Goal: Task Accomplishment & Management: Complete application form

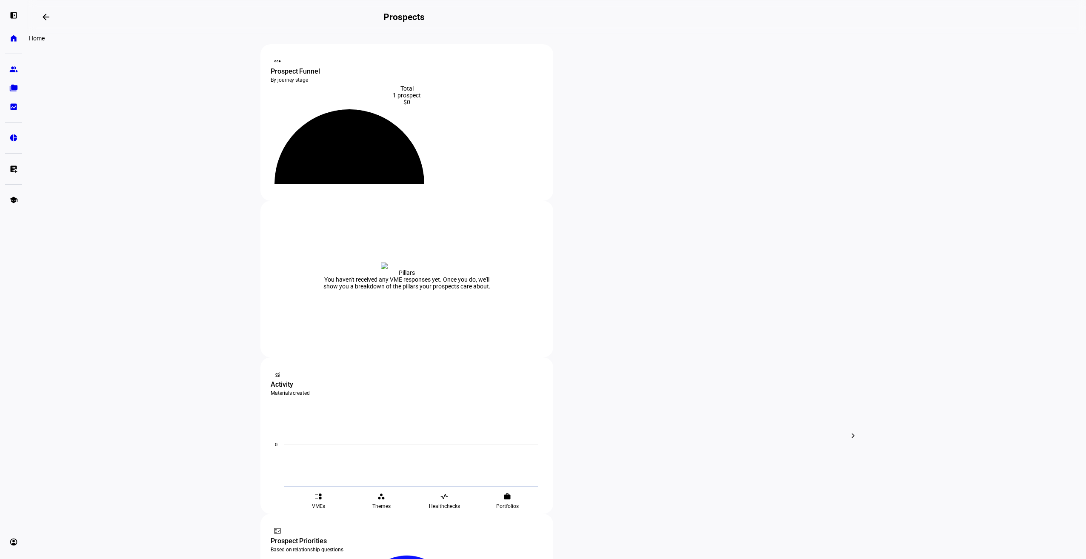
click at [17, 39] on eth-mat-symbol "home" at bounding box center [13, 38] width 9 height 9
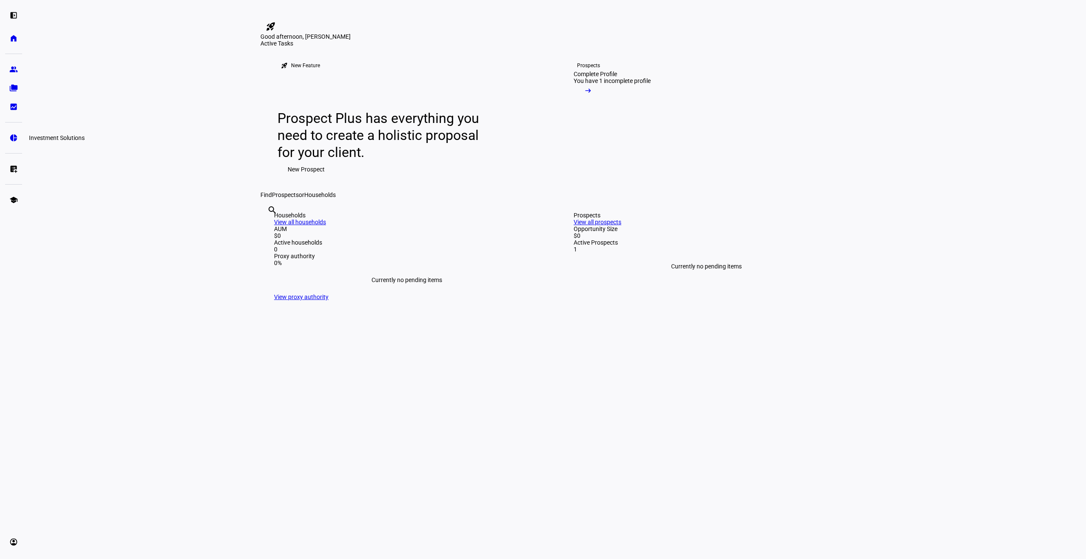
click at [17, 133] on link "pie_chart Investment Solutions" at bounding box center [13, 137] width 17 height 17
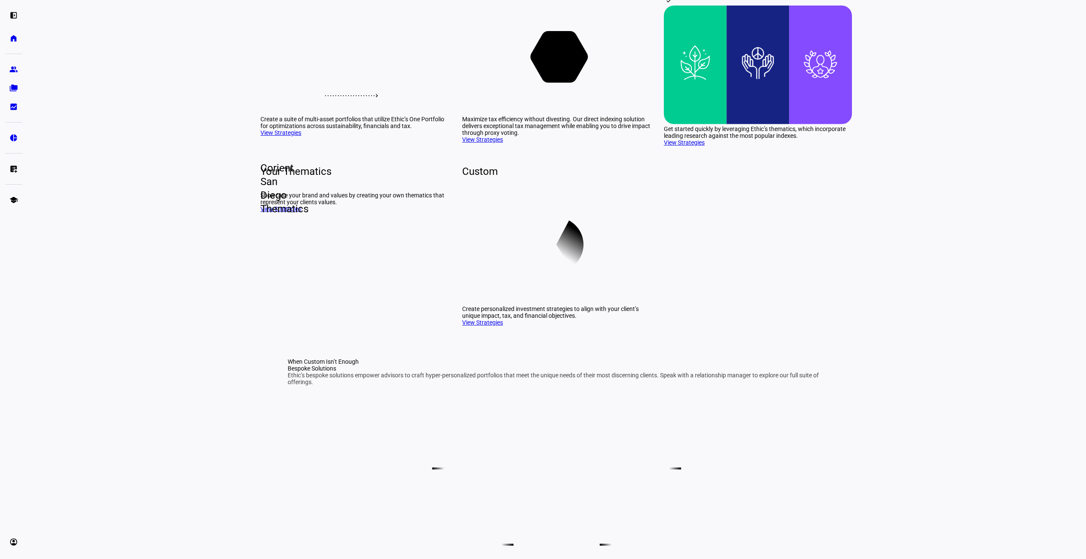
scroll to position [128, 0]
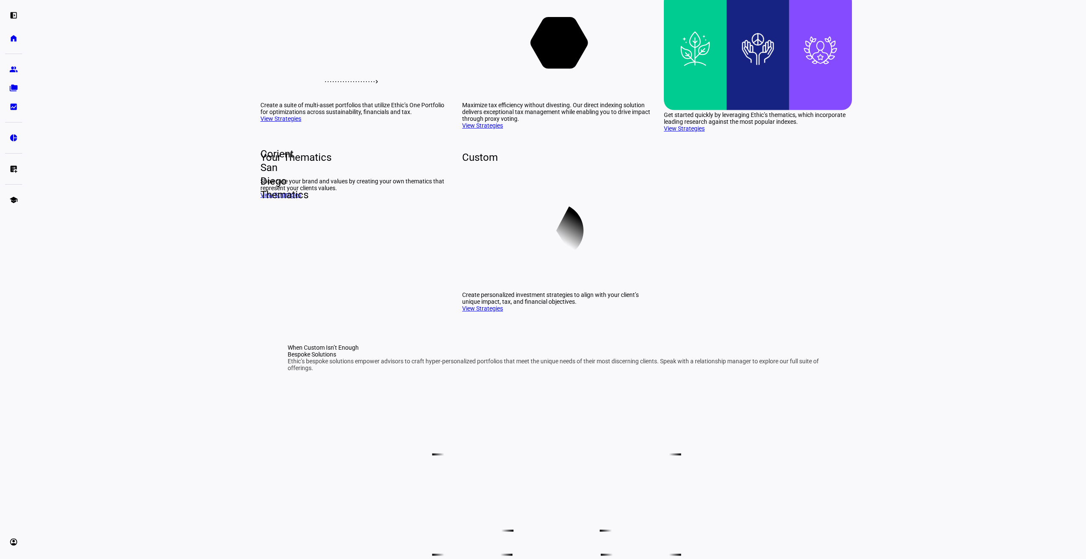
click at [486, 312] on link "View Strategies" at bounding box center [482, 308] width 41 height 7
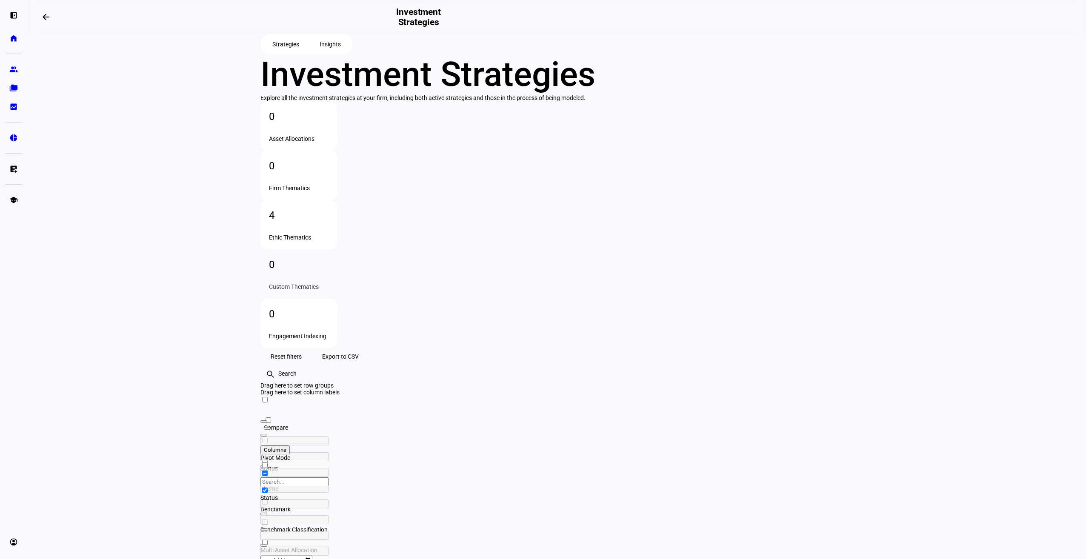
click at [328, 208] on div "4" at bounding box center [299, 215] width 60 height 14
click at [269, 517] on mat-icon "dataset_linked" at bounding box center [264, 521] width 9 height 9
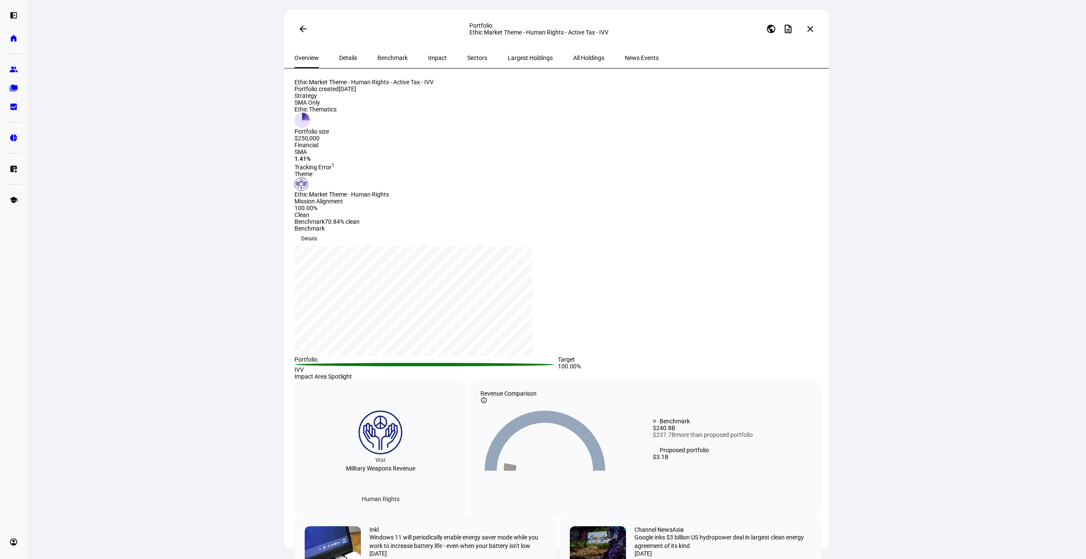
click at [339, 51] on span "Details" at bounding box center [348, 58] width 18 height 20
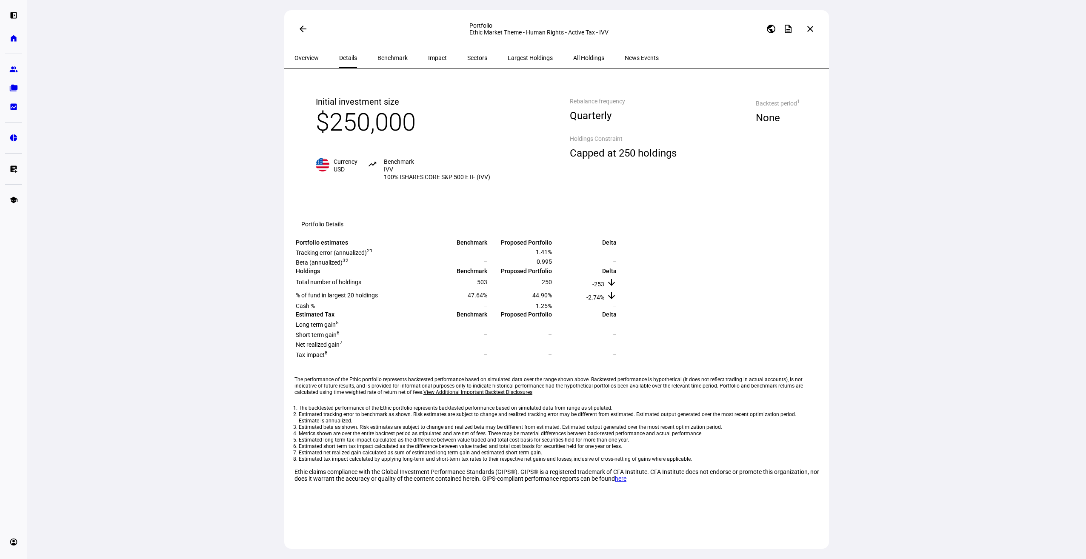
click at [307, 62] on span "Overview" at bounding box center [306, 58] width 24 height 20
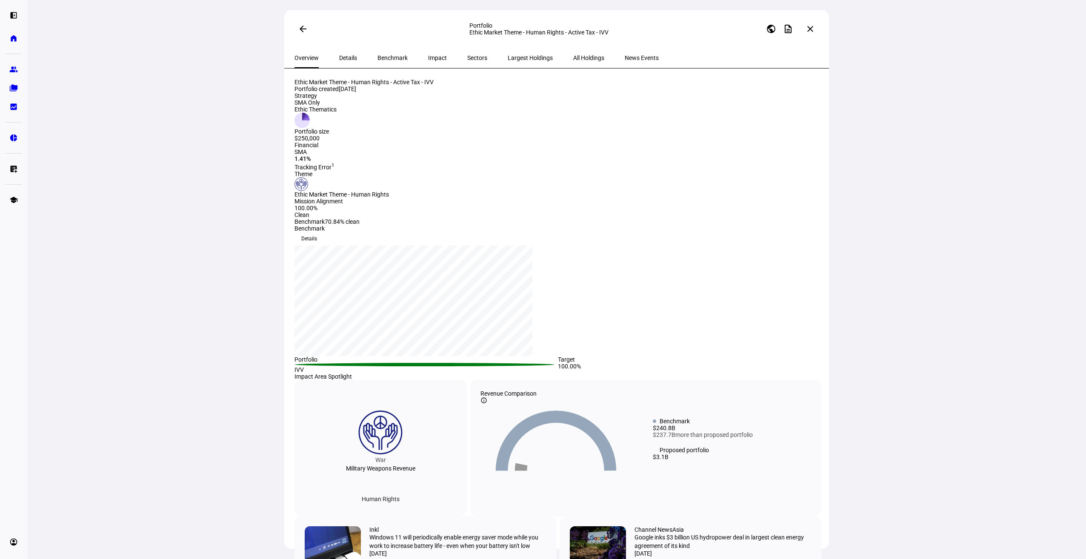
click at [342, 54] on span "Details" at bounding box center [348, 58] width 18 height 20
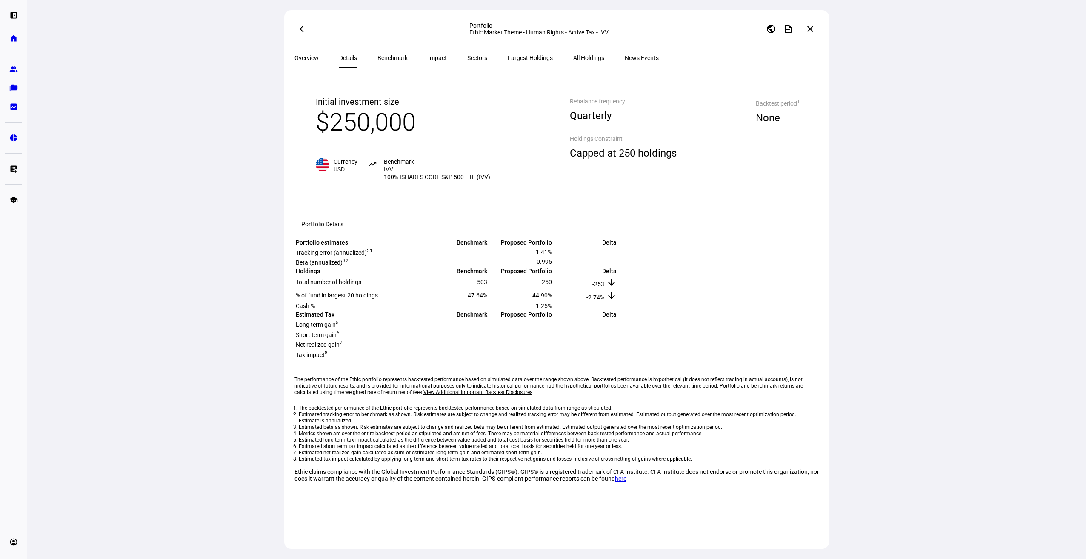
click at [428, 59] on span "Impact" at bounding box center [437, 58] width 19 height 6
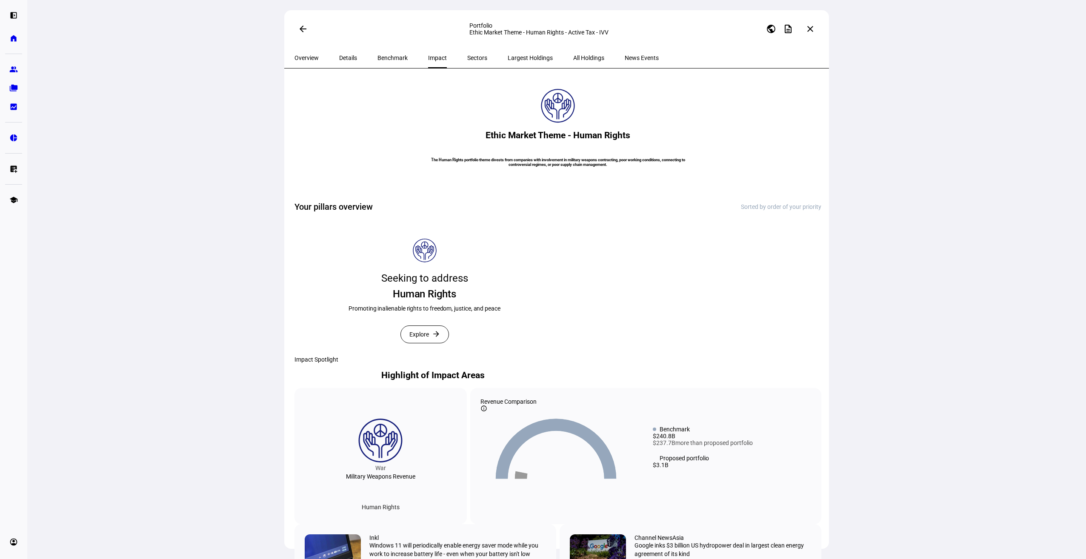
drag, startPoint x: 604, startPoint y: 228, endPoint x: 422, endPoint y: 211, distance: 182.5
click at [422, 167] on h6 "The Human Rights portfolio theme divests from companies with involvement in mil…" at bounding box center [558, 161] width 277 height 9
drag, startPoint x: 422, startPoint y: 211, endPoint x: 433, endPoint y: 211, distance: 10.6
copy h6 "The Human Rights portfolio theme divests from companies with involvement in mil…"
click at [430, 343] on span at bounding box center [425, 334] width 48 height 17
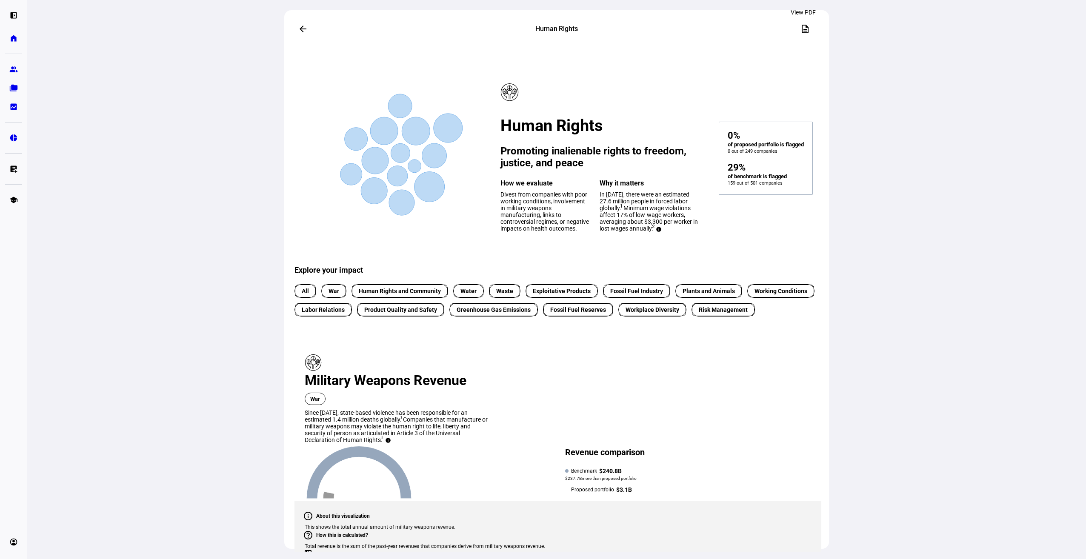
click at [804, 29] on mat-icon "description" at bounding box center [805, 29] width 10 height 10
click at [800, 31] on span at bounding box center [805, 29] width 20 height 20
click at [799, 31] on span at bounding box center [805, 29] width 20 height 20
click at [800, 30] on mat-icon "description" at bounding box center [805, 29] width 10 height 10
click at [303, 31] on span at bounding box center [303, 29] width 20 height 20
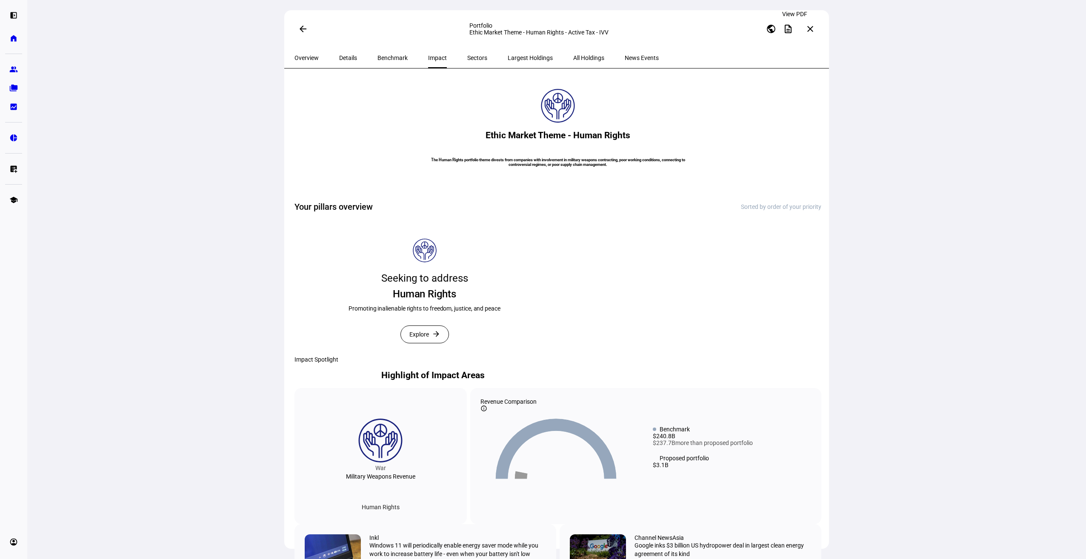
click at [791, 30] on mat-icon "description" at bounding box center [788, 29] width 10 height 10
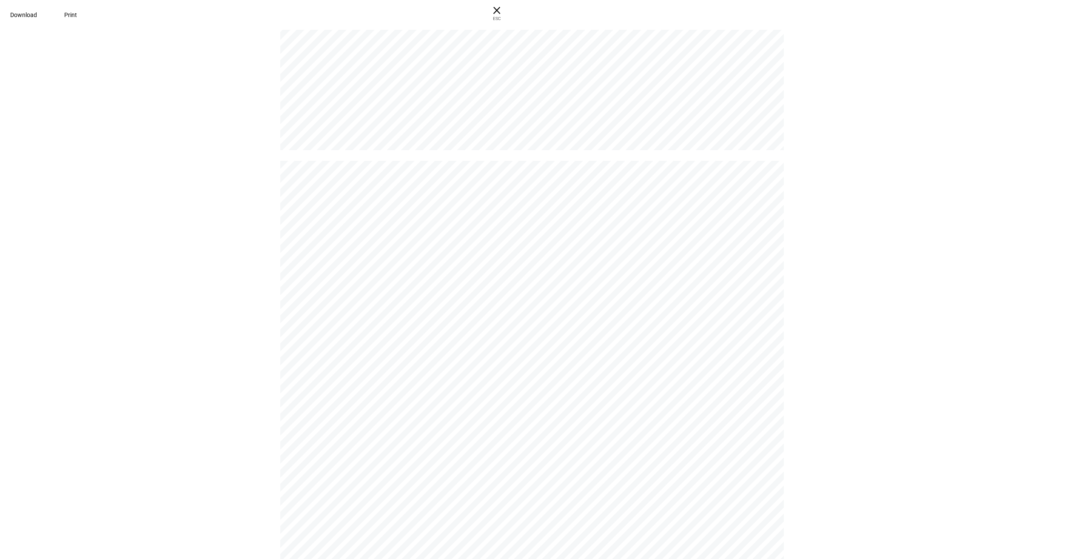
scroll to position [3701, 0]
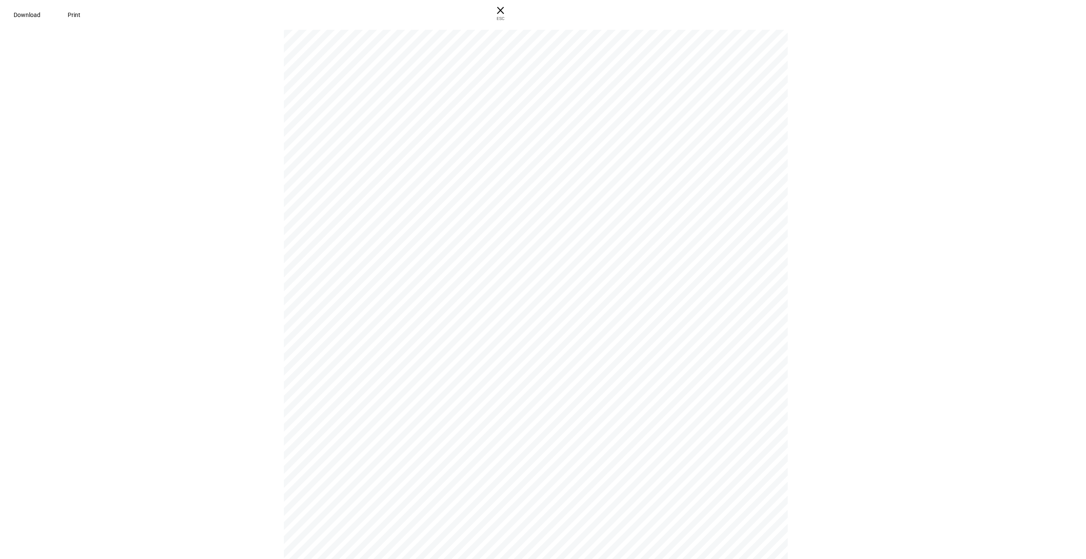
scroll to position [3233, 0]
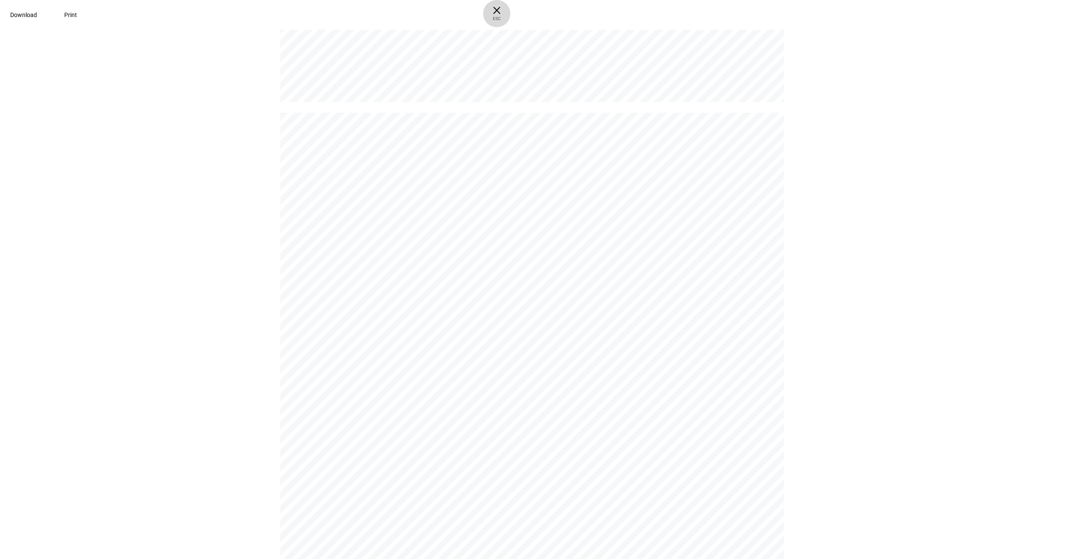
click at [511, 11] on span "× ESC" at bounding box center [496, 13] width 27 height 27
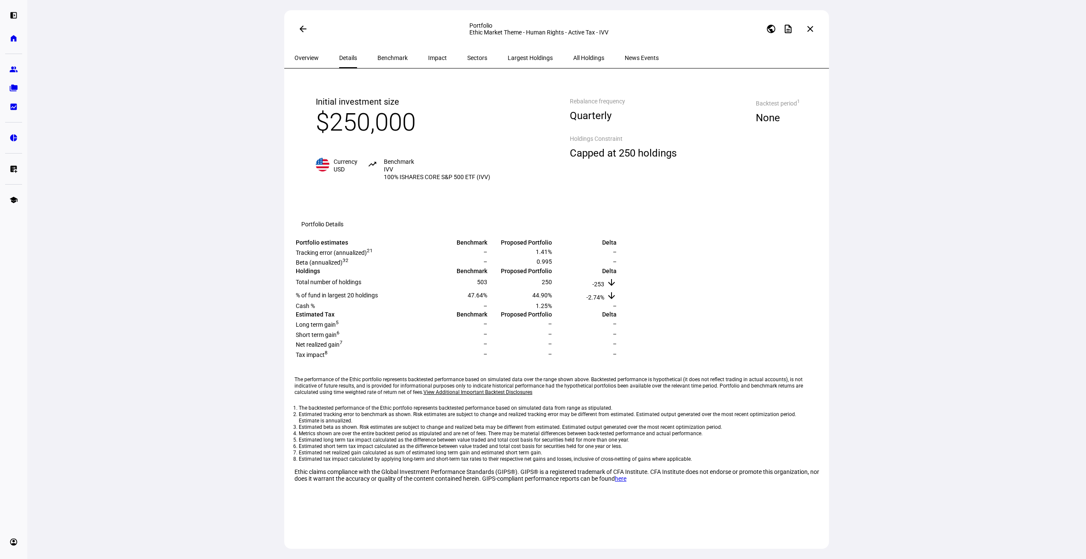
click at [380, 58] on span "Benchmark" at bounding box center [392, 58] width 30 height 6
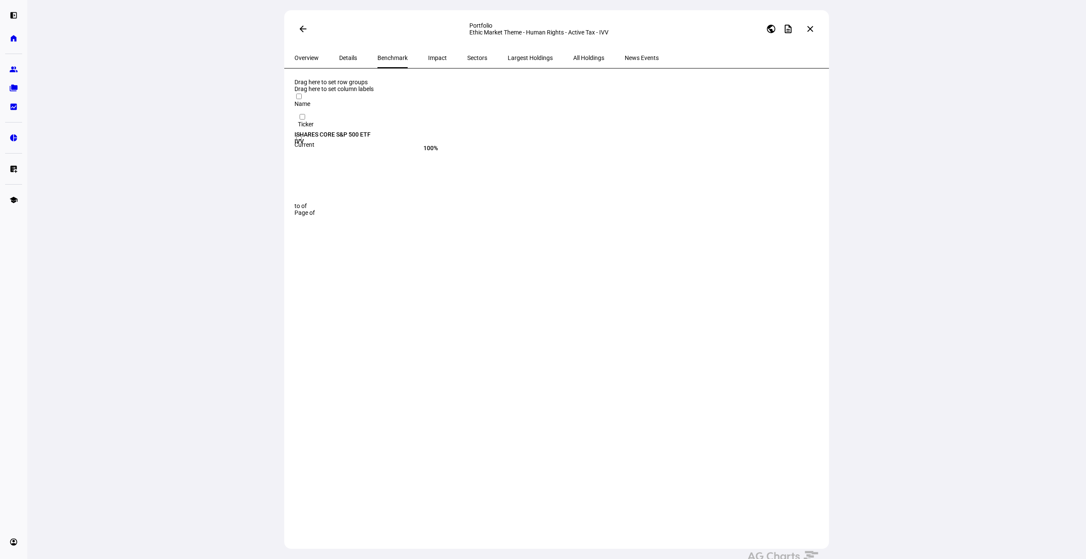
click at [428, 59] on span "Impact" at bounding box center [437, 58] width 19 height 6
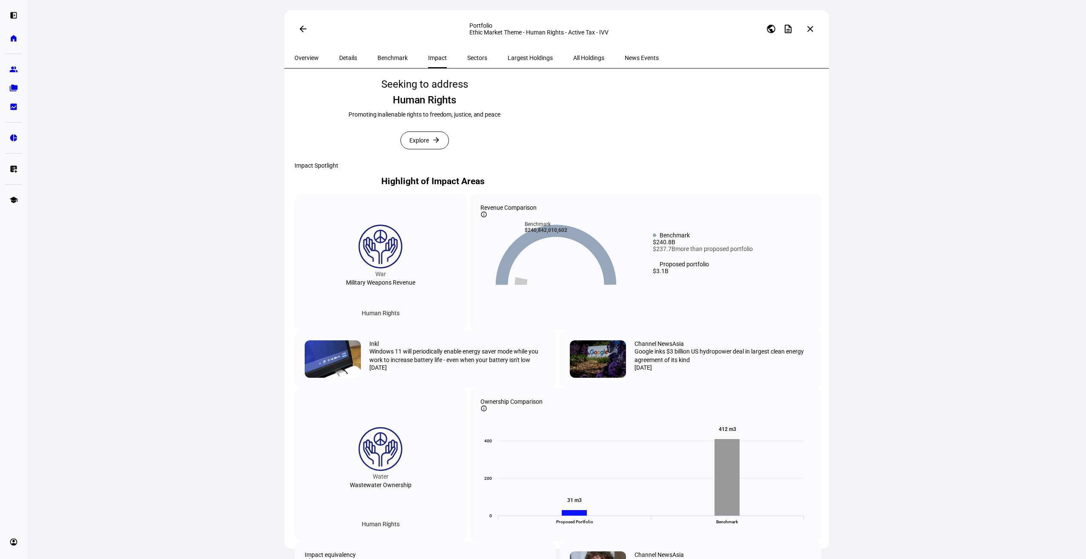
scroll to position [170, 0]
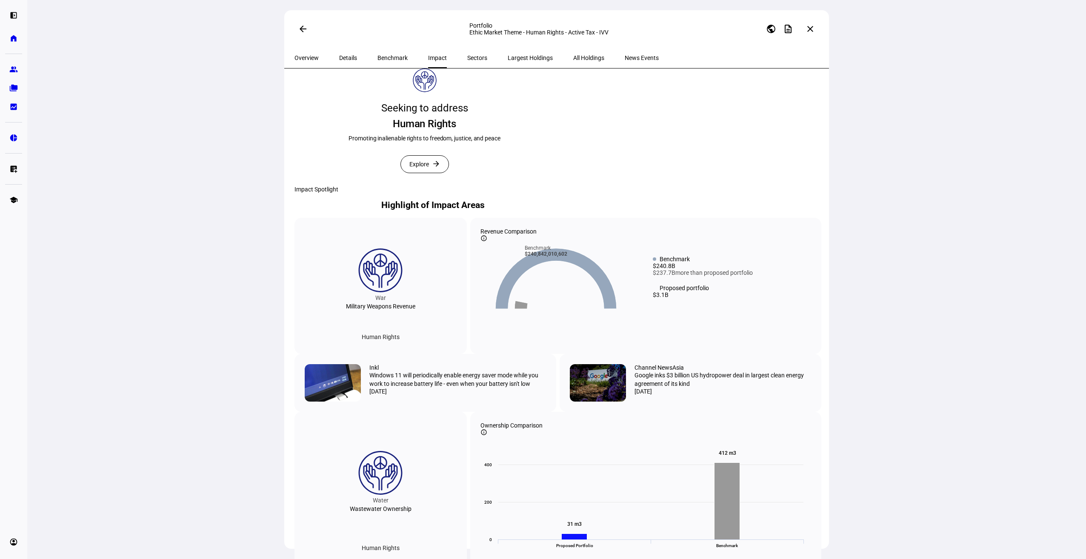
click at [424, 173] on span "Explore" at bounding box center [419, 164] width 20 height 17
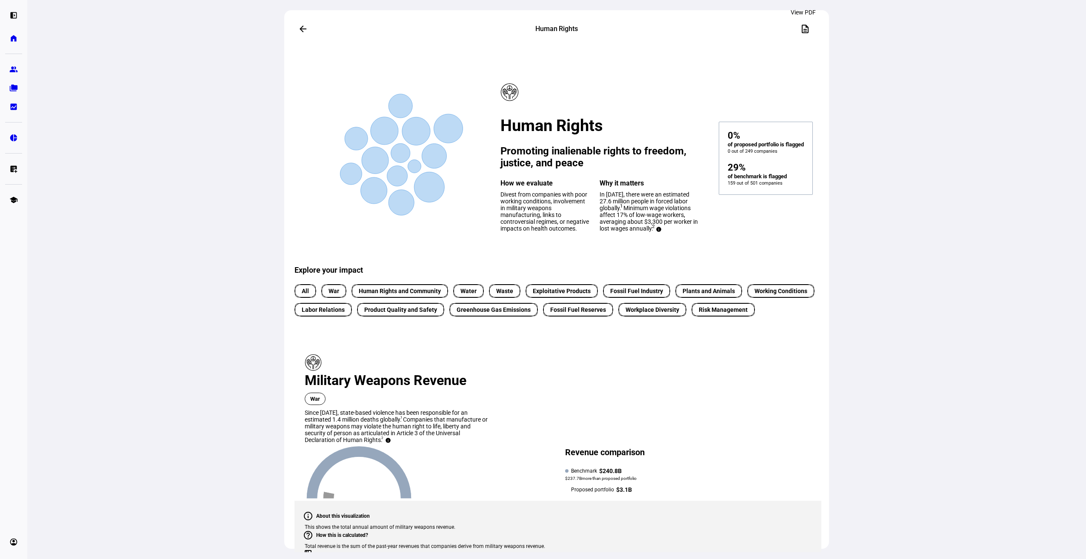
click at [802, 28] on mat-icon "description" at bounding box center [805, 29] width 10 height 10
click at [294, 29] on span at bounding box center [303, 29] width 20 height 20
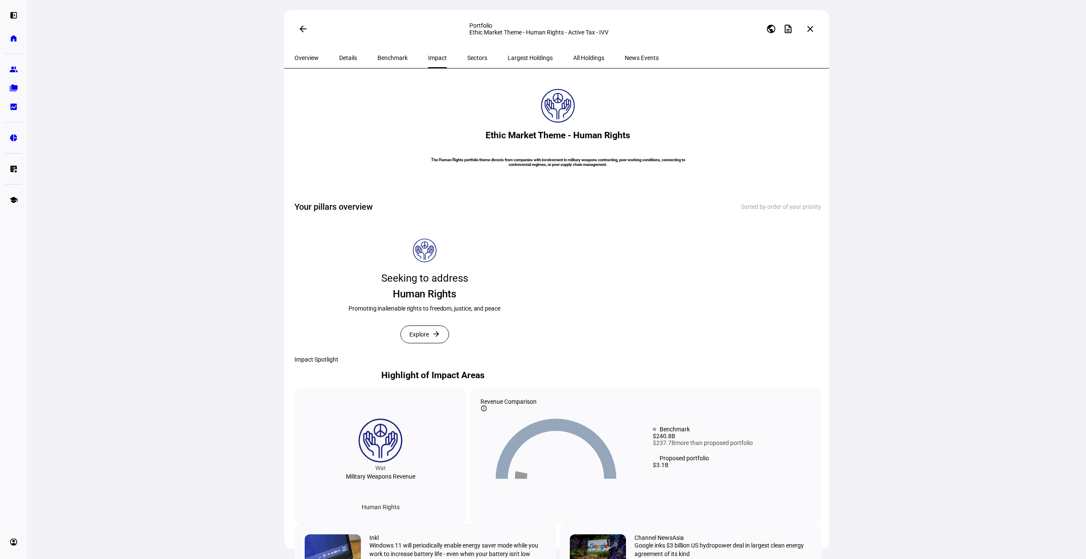
click at [299, 27] on mat-icon "arrow_back" at bounding box center [303, 29] width 10 height 10
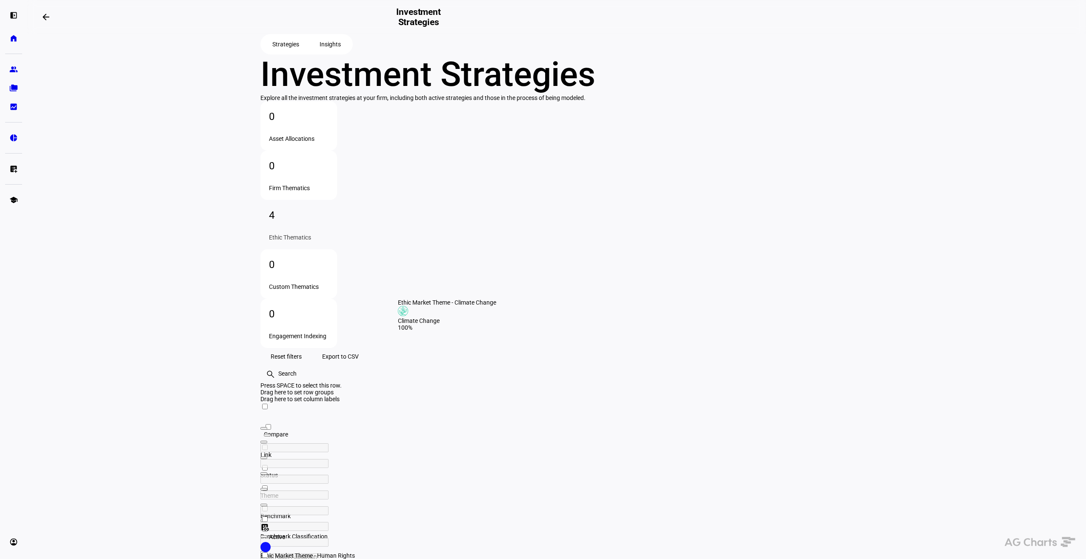
click at [269, 559] on mat-icon "dataset_linked" at bounding box center [264, 563] width 9 height 9
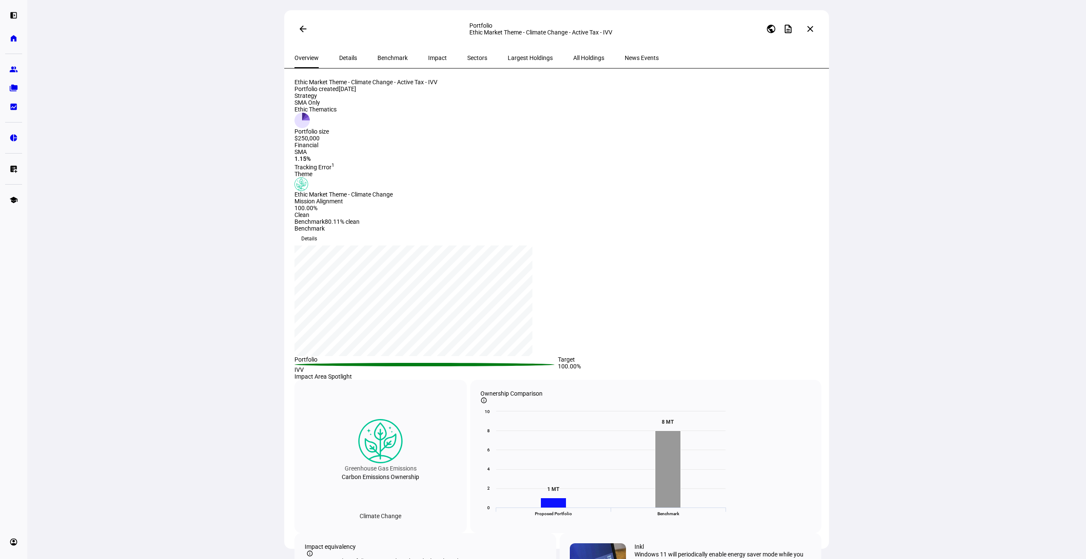
click at [349, 57] on span "Details" at bounding box center [348, 58] width 18 height 6
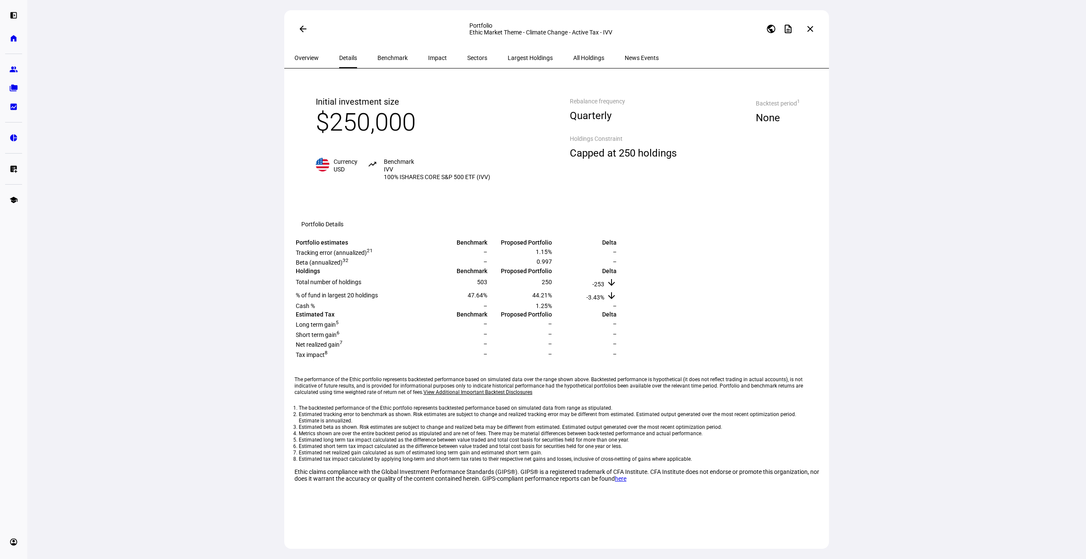
click at [308, 57] on span "Overview" at bounding box center [306, 58] width 24 height 6
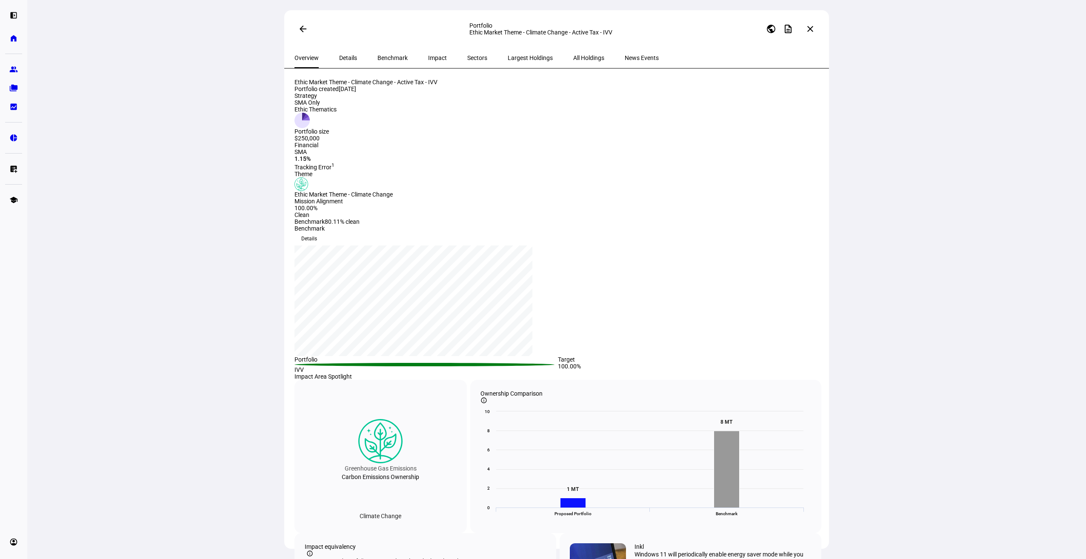
click at [377, 58] on span "Benchmark" at bounding box center [392, 58] width 30 height 6
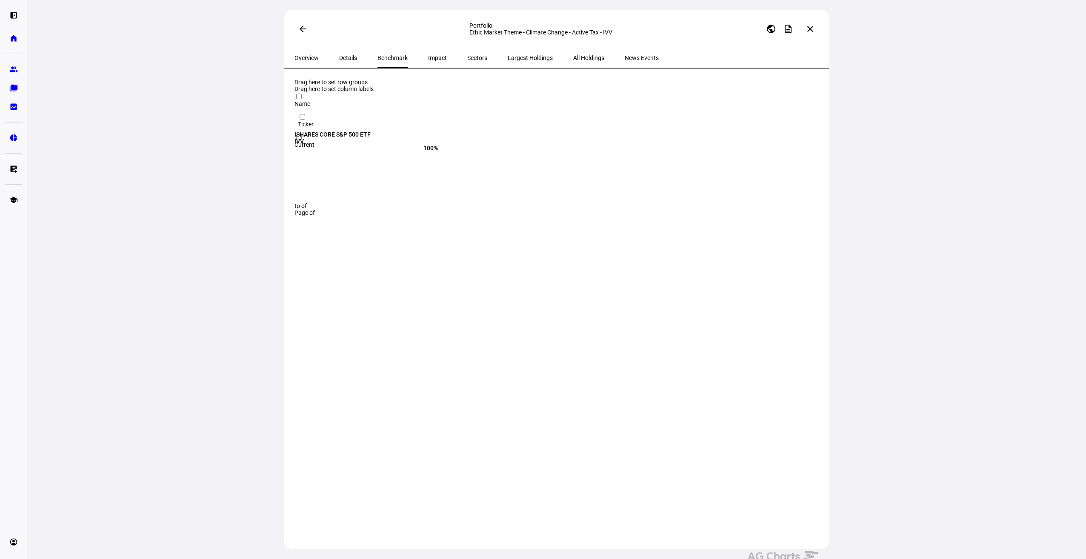
click at [428, 54] on span "Impact" at bounding box center [437, 58] width 19 height 20
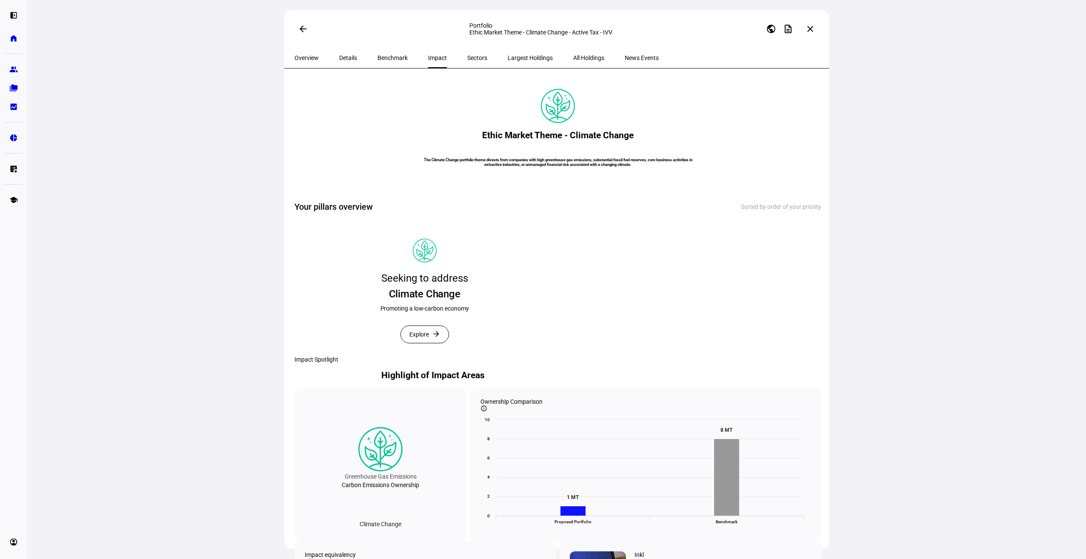
drag, startPoint x: 661, startPoint y: 227, endPoint x: 425, endPoint y: 204, distance: 237.2
click at [425, 167] on h6 "The Climate Change portfolio theme divests from companies with high greenhouse …" at bounding box center [558, 161] width 277 height 9
copy h6 "The Climate Change portfolio theme divests from companies with high greenhouse …"
drag, startPoint x: 305, startPoint y: 30, endPoint x: 14, endPoint y: 100, distance: 299.0
click at [305, 30] on span at bounding box center [303, 29] width 20 height 20
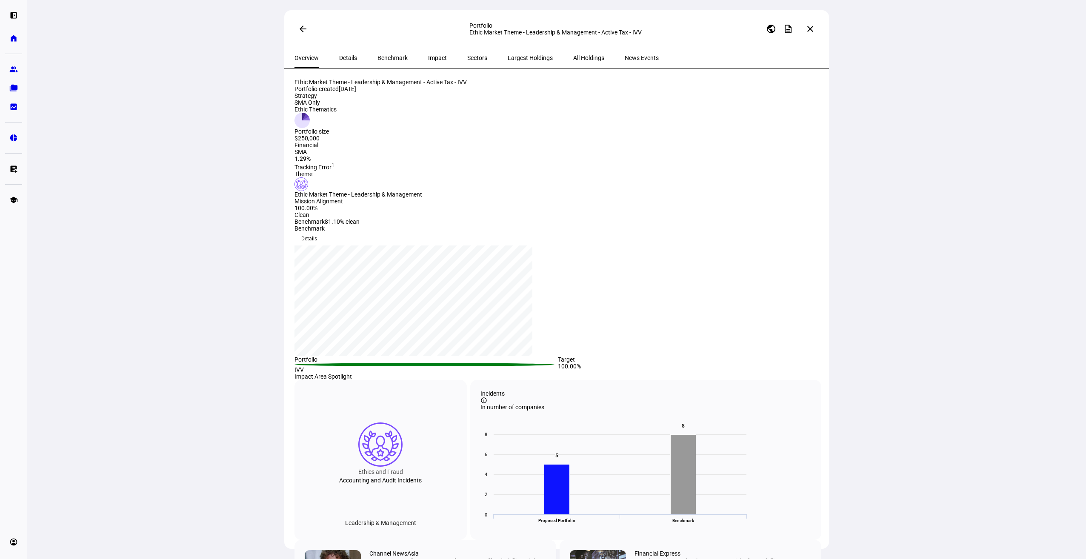
click at [389, 68] on span "Benchmark" at bounding box center [392, 58] width 30 height 20
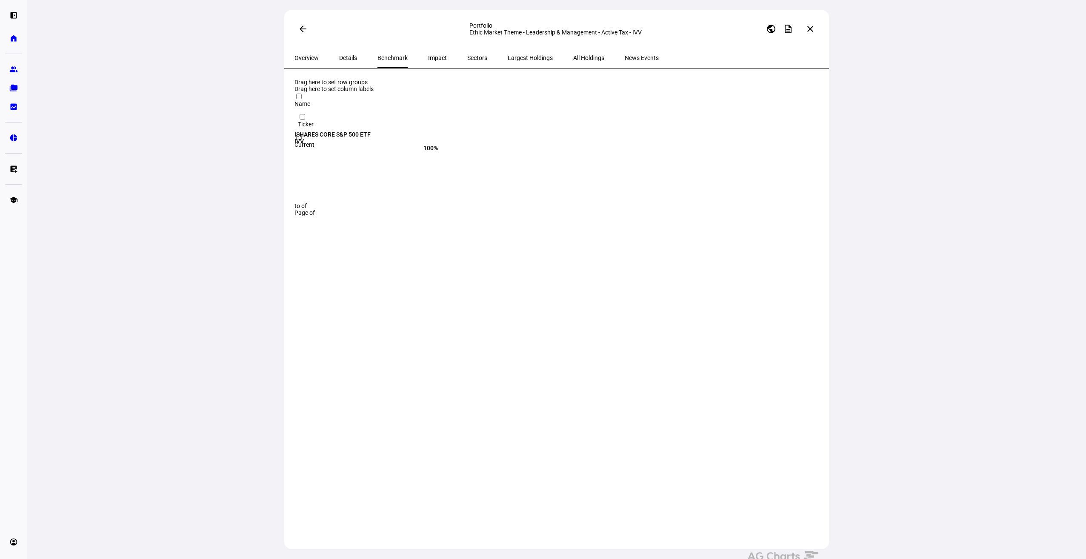
click at [428, 61] on span "Impact" at bounding box center [437, 58] width 19 height 6
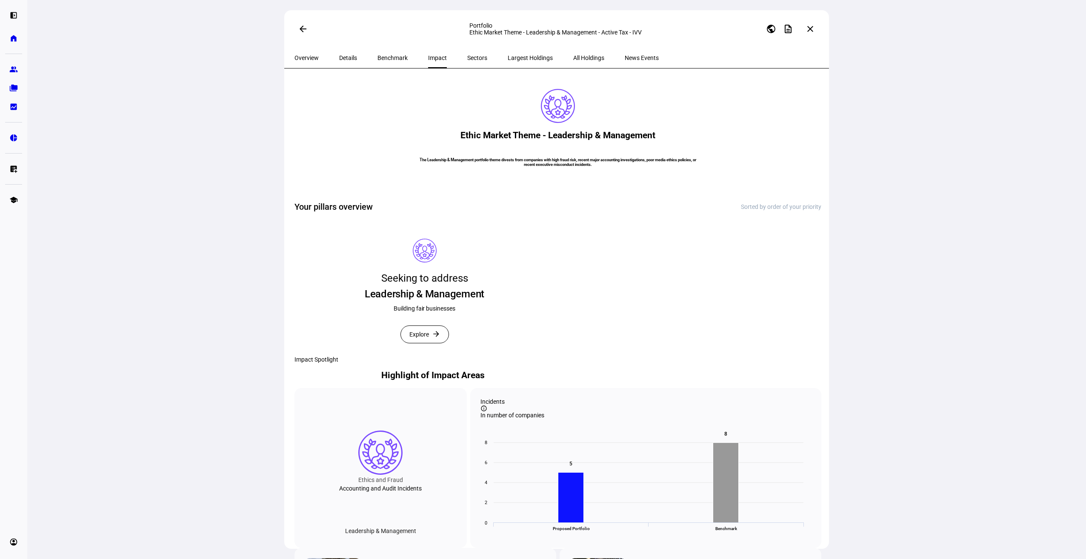
click at [467, 61] on span "Sectors" at bounding box center [477, 58] width 20 height 6
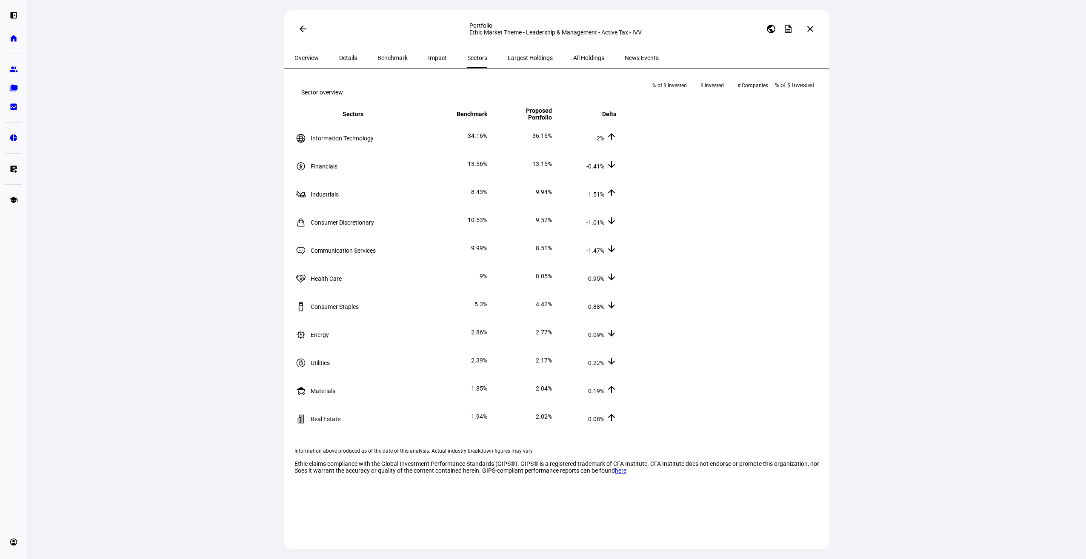
click at [573, 61] on span "All Holdings" at bounding box center [588, 58] width 31 height 6
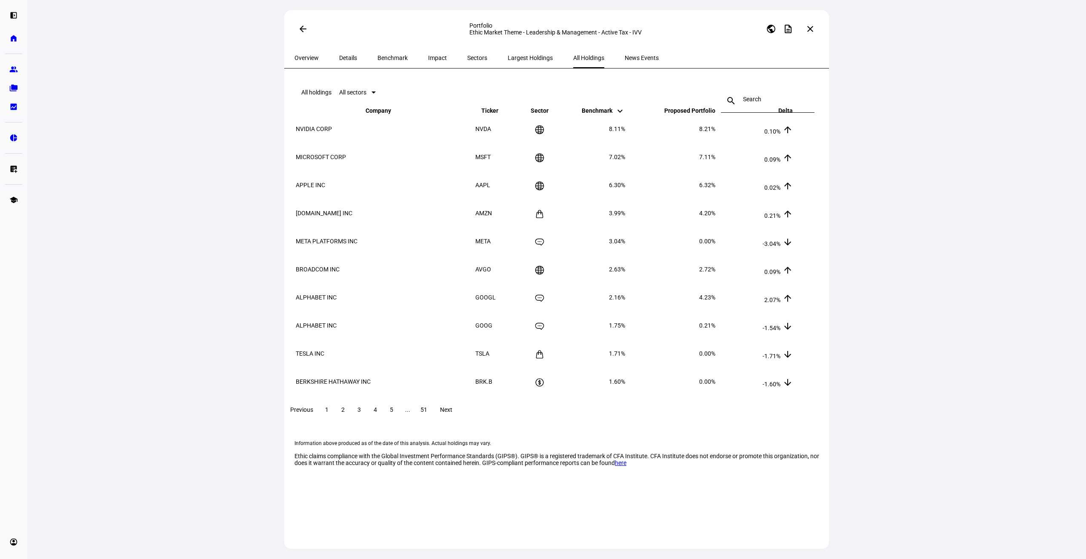
click at [377, 68] on span "Benchmark" at bounding box center [392, 58] width 30 height 20
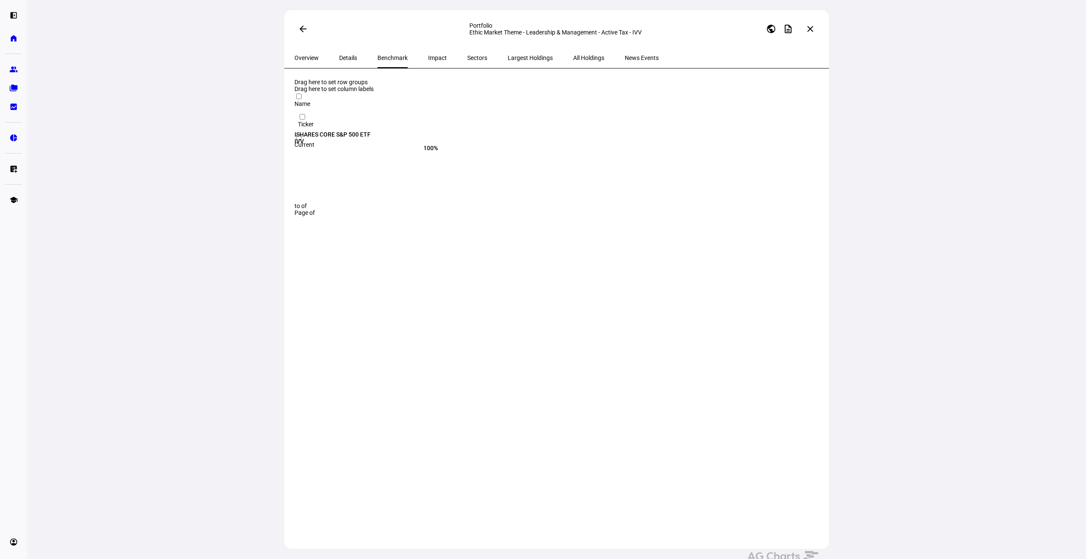
click at [346, 61] on span "Details" at bounding box center [348, 58] width 18 height 6
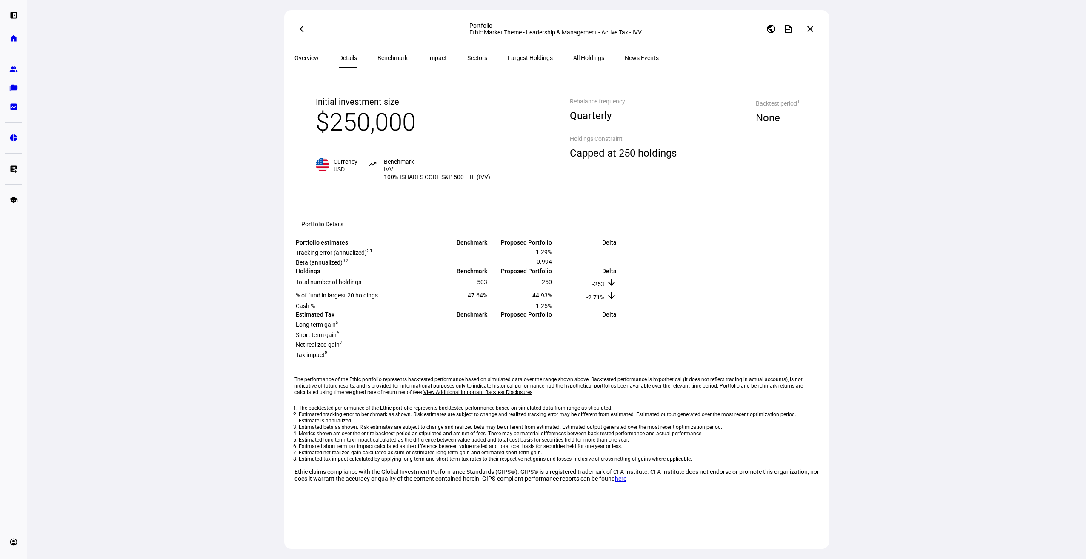
click at [302, 33] on mat-icon "arrow_back" at bounding box center [303, 29] width 10 height 10
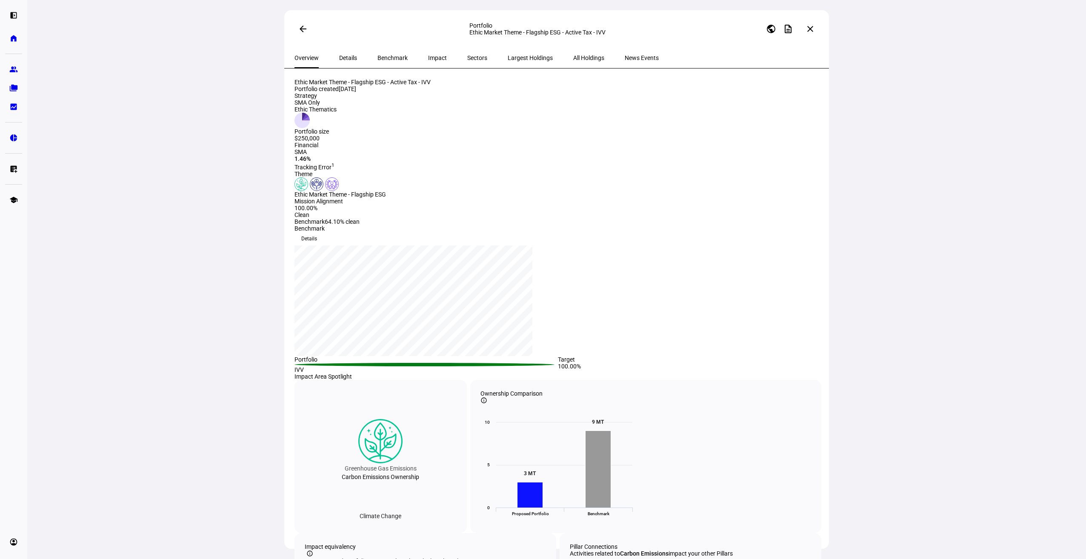
click at [428, 59] on span "Impact" at bounding box center [437, 58] width 19 height 6
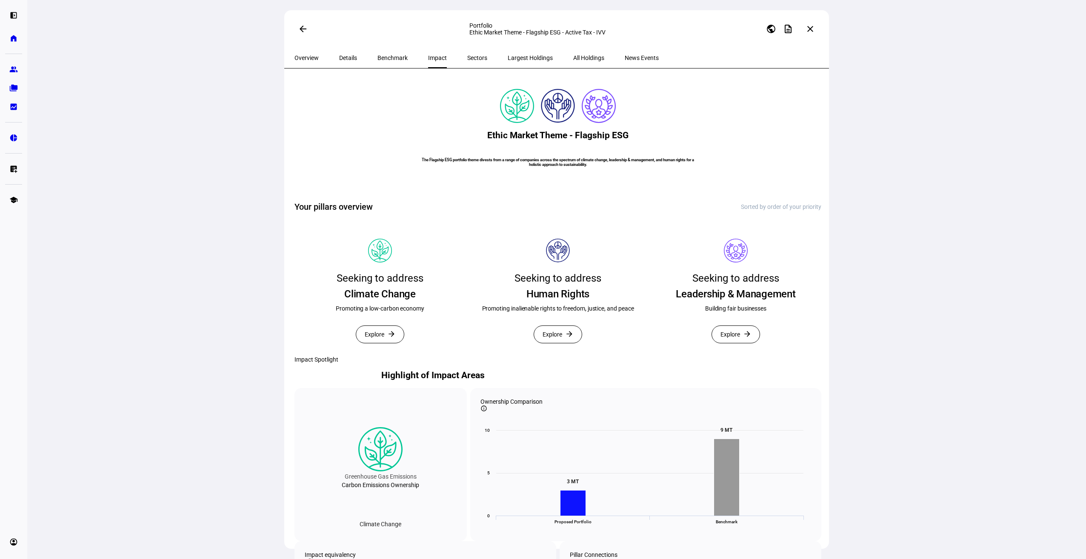
drag, startPoint x: 586, startPoint y: 227, endPoint x: 419, endPoint y: 205, distance: 168.6
click at [420, 167] on h6 "The Flagship ESG portfolio theme divests from a range of companies across the s…" at bounding box center [558, 161] width 277 height 9
drag, startPoint x: 419, startPoint y: 205, endPoint x: 429, endPoint y: 207, distance: 10.8
copy h6 "The Flagship ESG portfolio theme divests from a range of companies across the s…"
click at [304, 24] on span at bounding box center [303, 29] width 20 height 20
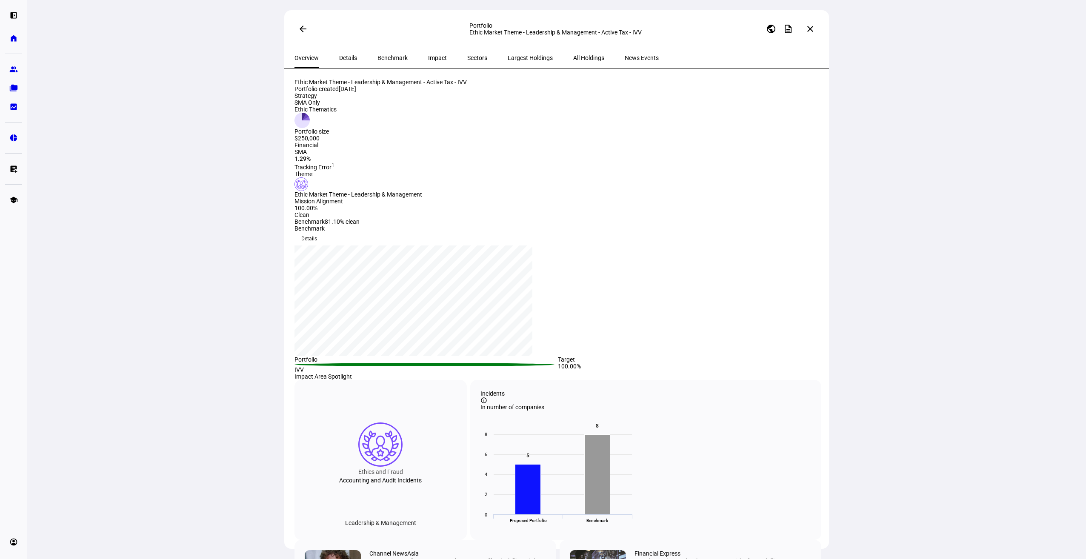
click at [428, 61] on span "Impact" at bounding box center [437, 58] width 19 height 6
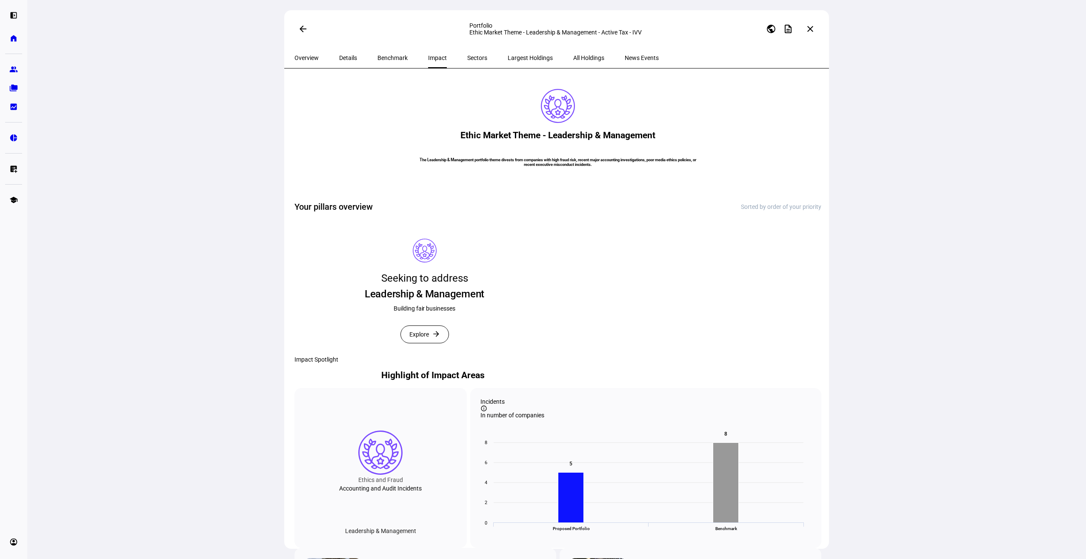
drag, startPoint x: 605, startPoint y: 256, endPoint x: 425, endPoint y: 235, distance: 181.6
click at [425, 167] on h6 "The Leadership & Management portfolio theme divests from companies with high fr…" at bounding box center [558, 161] width 277 height 9
copy h6 "The Leadership & Management portfolio theme divests from companies with high fr…"
click at [385, 61] on span "Benchmark" at bounding box center [392, 58] width 30 height 6
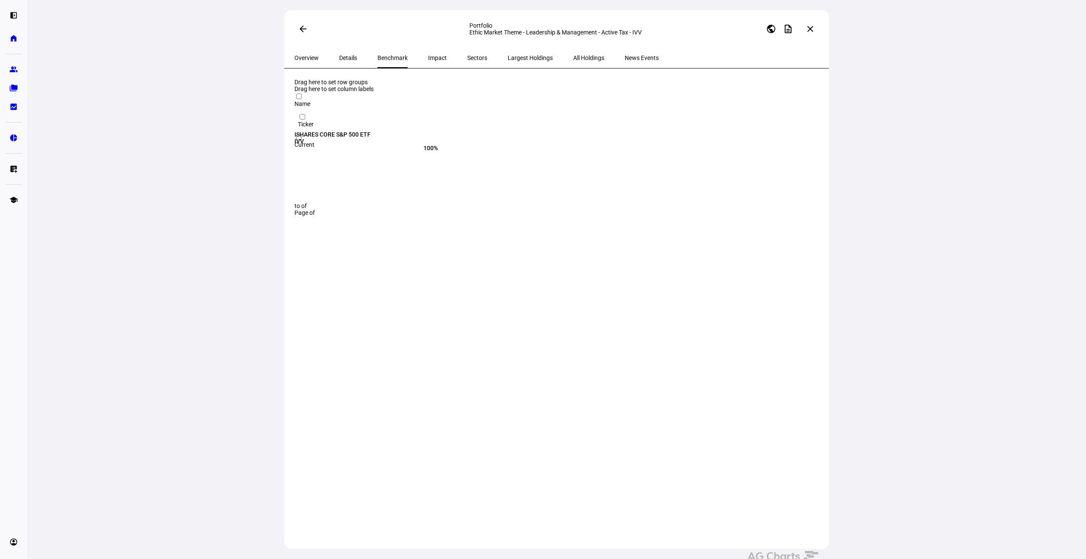
click at [342, 61] on span "Details" at bounding box center [348, 58] width 18 height 6
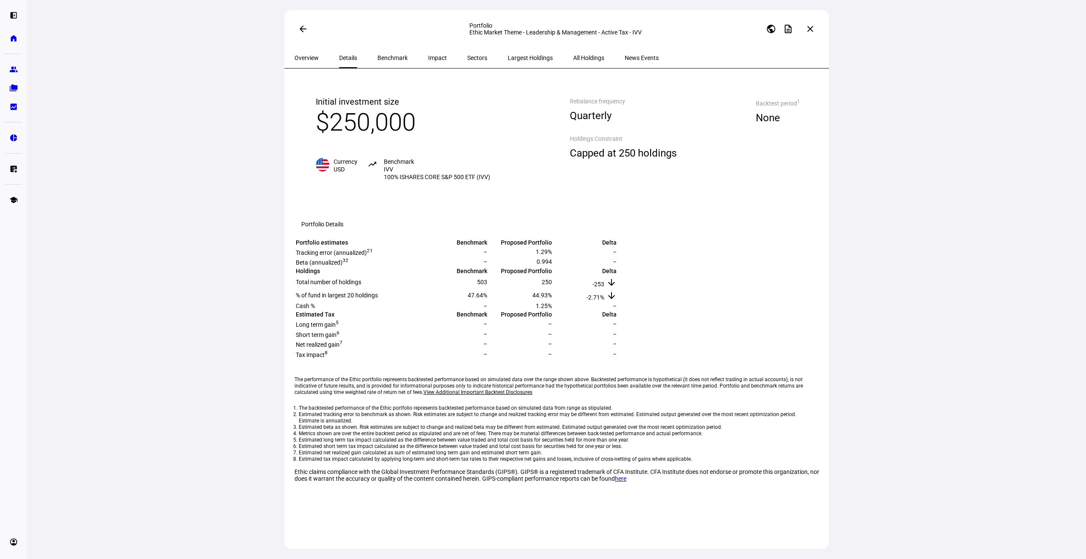
click at [467, 61] on span "Sectors" at bounding box center [477, 58] width 20 height 6
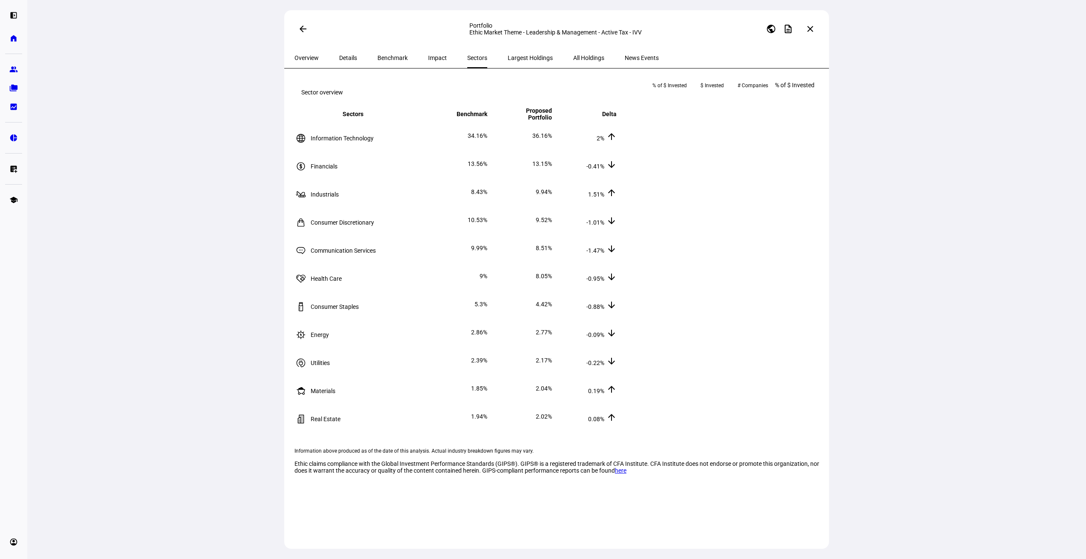
click at [508, 61] on span "Largest Holdings" at bounding box center [530, 58] width 45 height 6
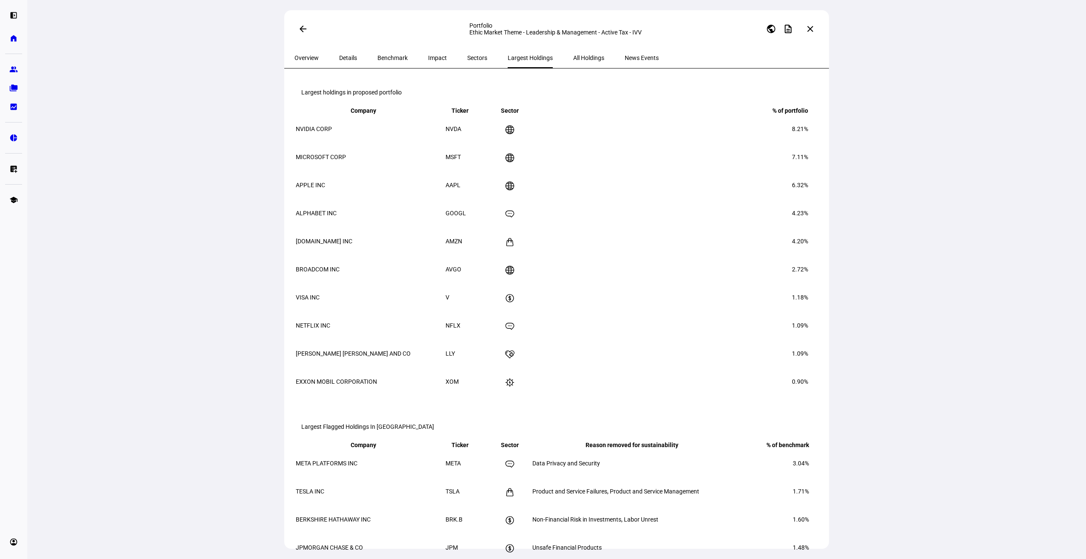
click at [573, 61] on span "All Holdings" at bounding box center [588, 58] width 31 height 6
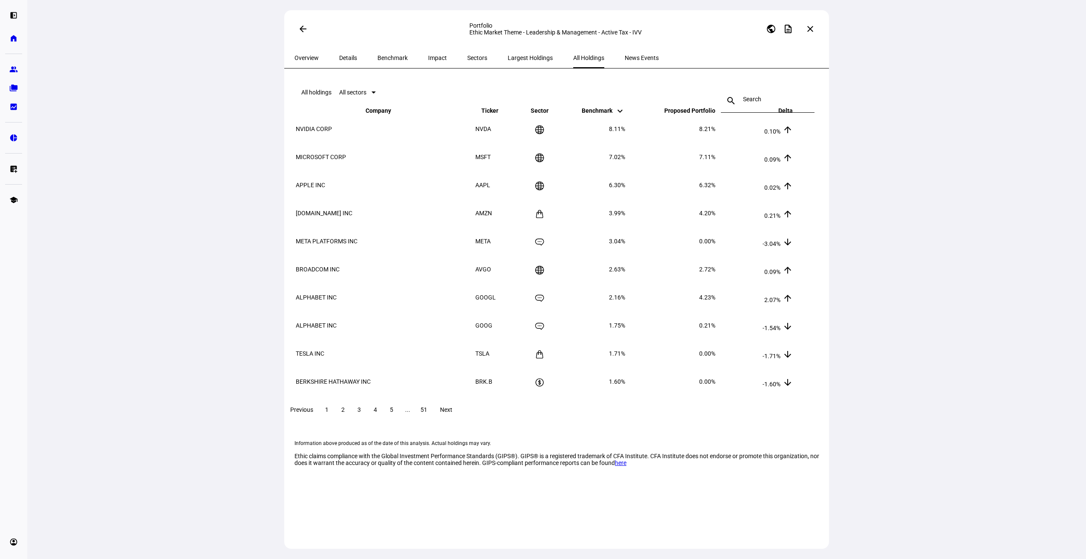
click at [625, 61] on span "News Events" at bounding box center [642, 58] width 34 height 6
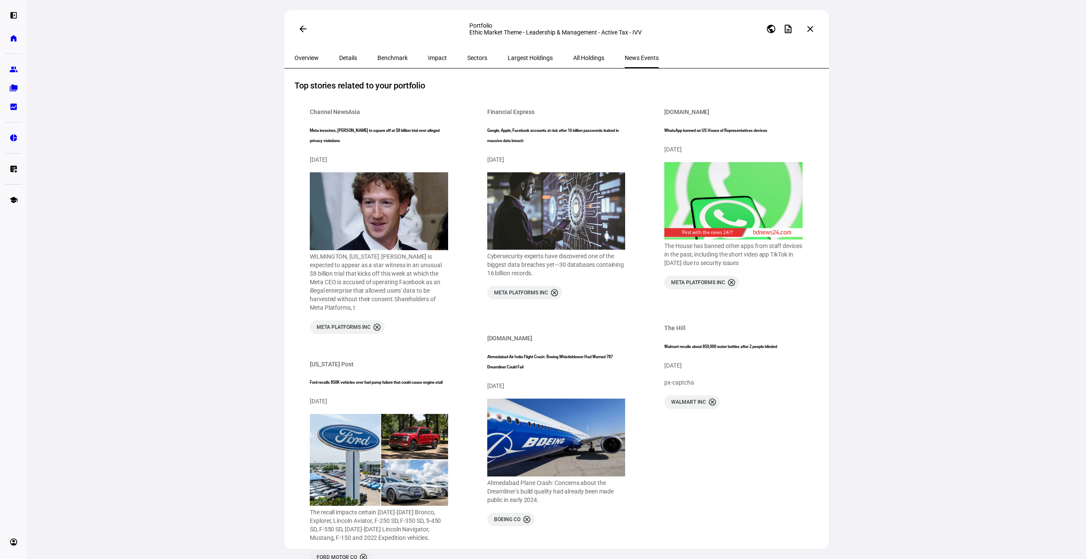
click at [314, 61] on span "Overview" at bounding box center [306, 58] width 24 height 6
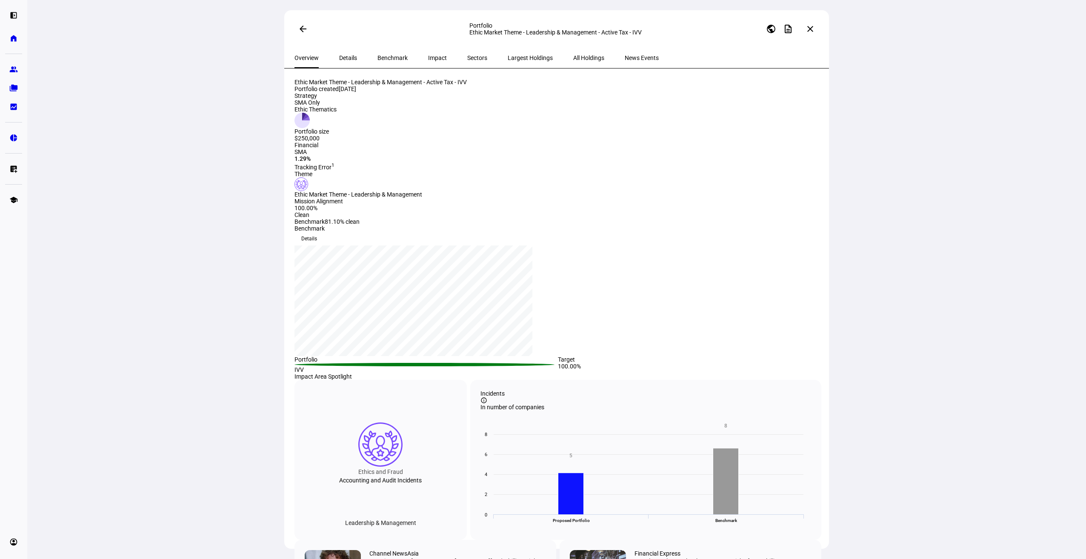
click at [341, 61] on span "Details" at bounding box center [348, 58] width 18 height 6
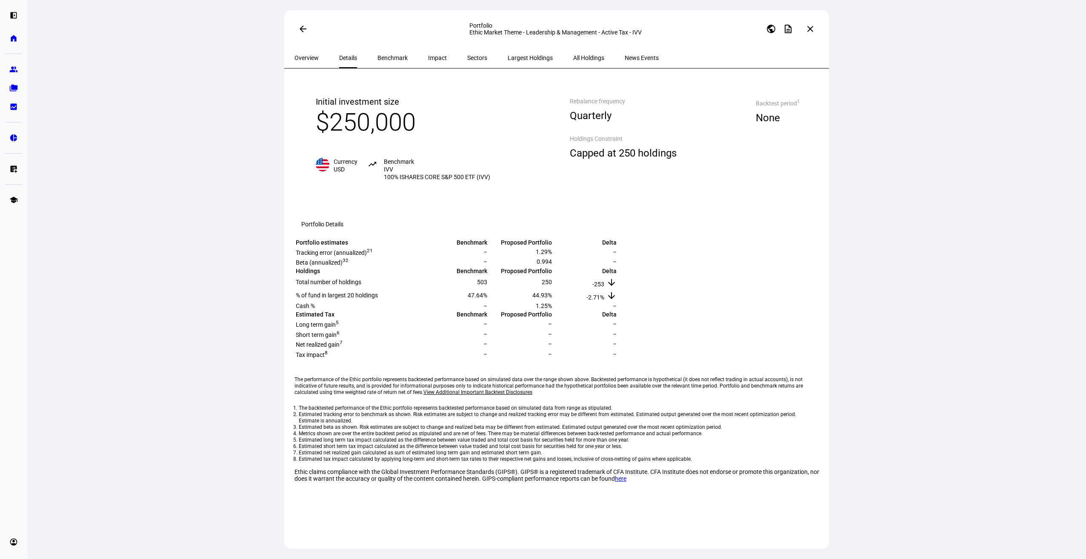
click at [387, 61] on span "Benchmark" at bounding box center [392, 58] width 30 height 6
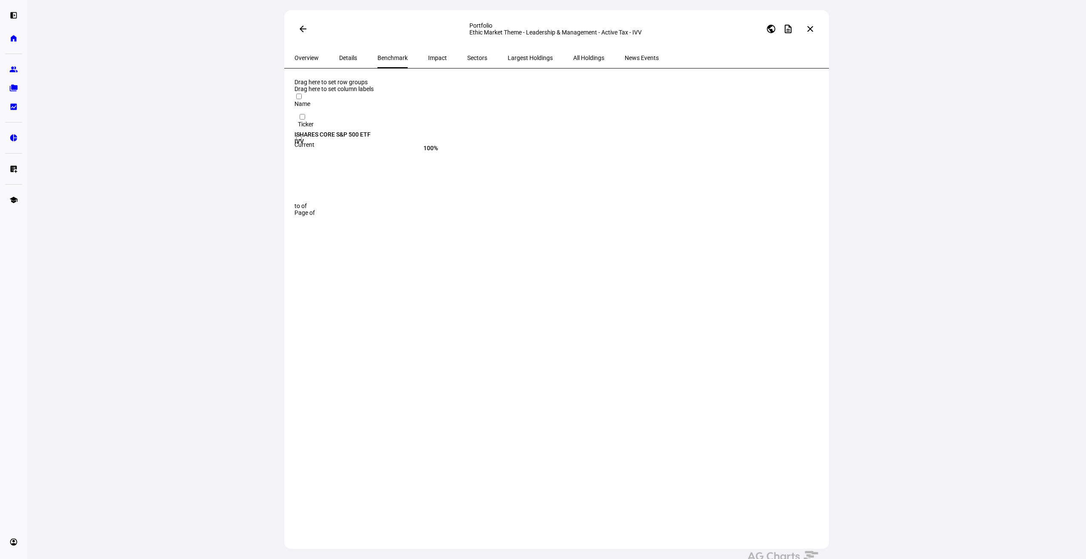
click at [428, 61] on span "Impact" at bounding box center [437, 58] width 19 height 6
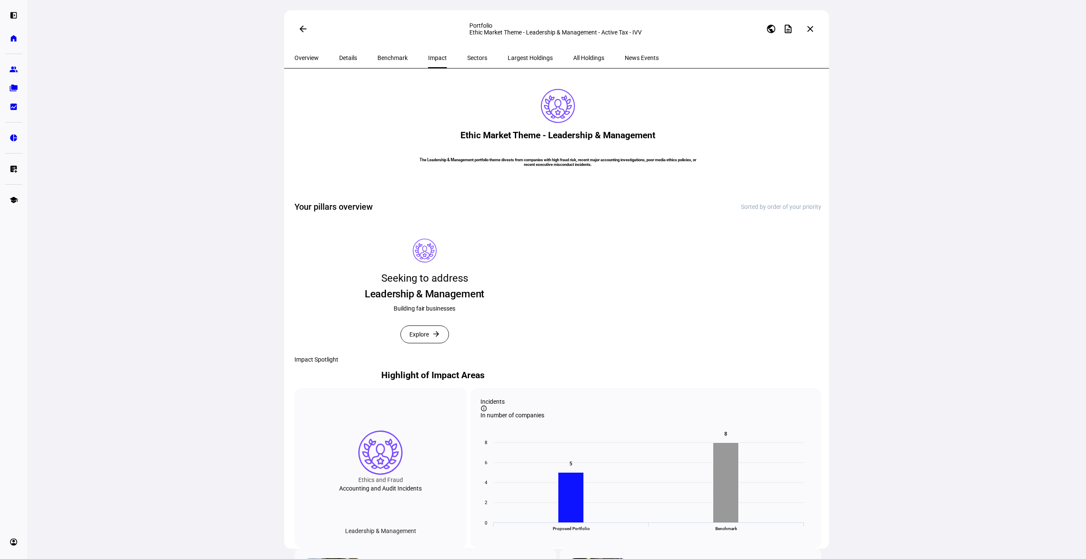
click at [428, 343] on span "Explore" at bounding box center [419, 334] width 20 height 17
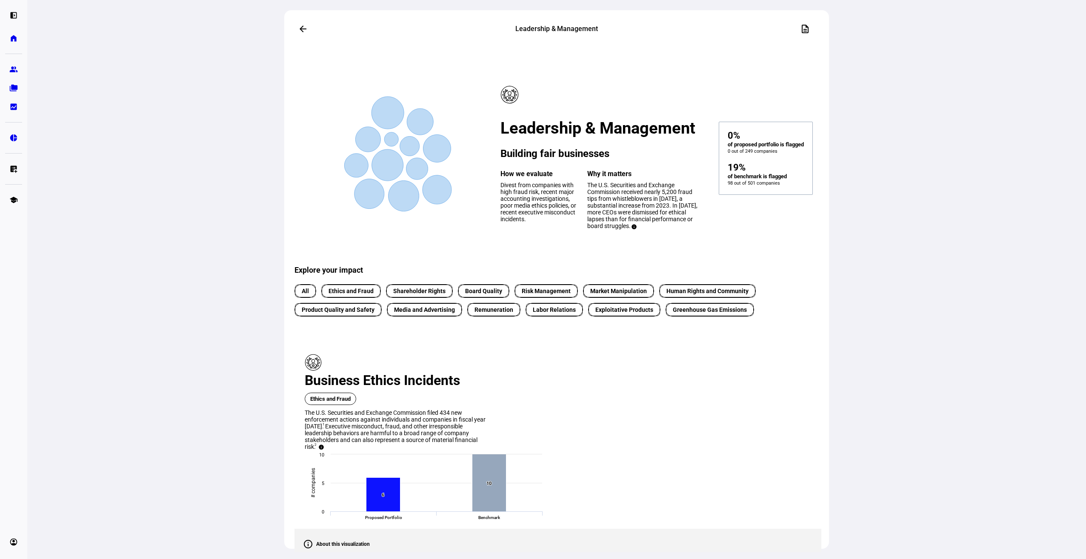
click at [300, 30] on mat-icon "arrow_back" at bounding box center [303, 29] width 10 height 10
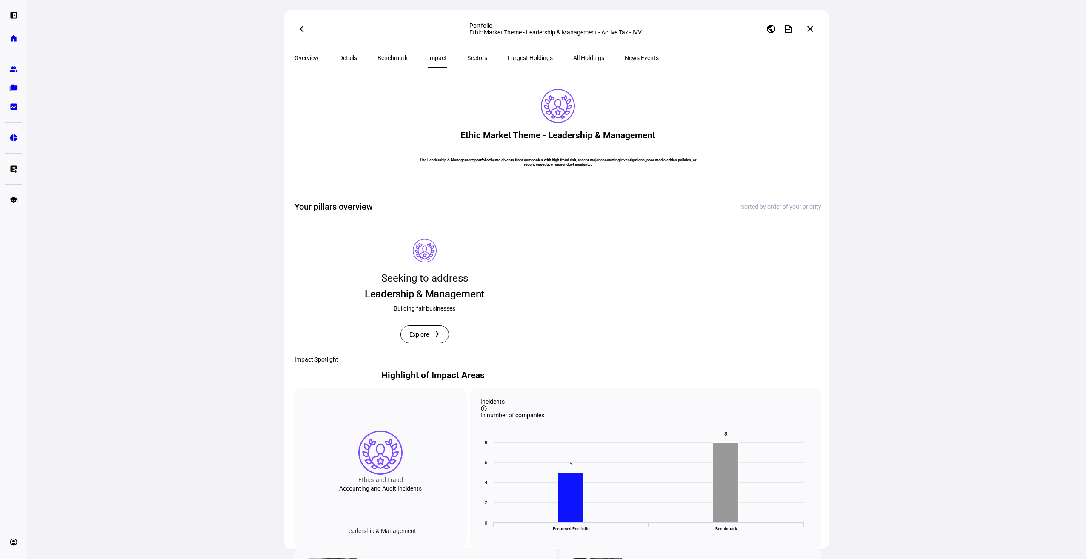
click at [300, 34] on mat-icon "arrow_back" at bounding box center [303, 29] width 10 height 10
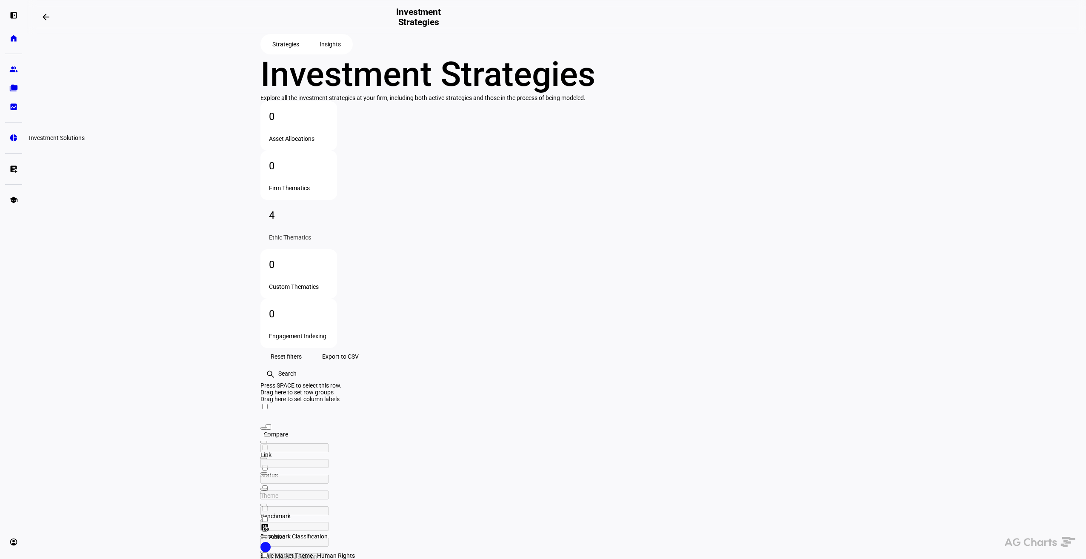
click at [14, 138] on eth-mat-symbol "pie_chart" at bounding box center [13, 138] width 9 height 9
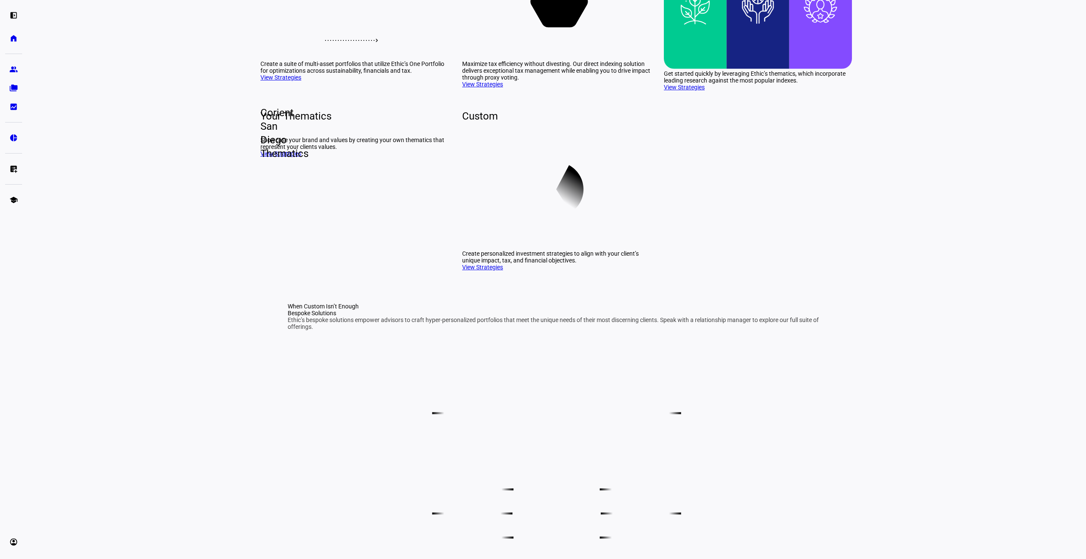
scroll to position [170, 0]
click at [575, 248] on icon at bounding box center [556, 187] width 188 height 119
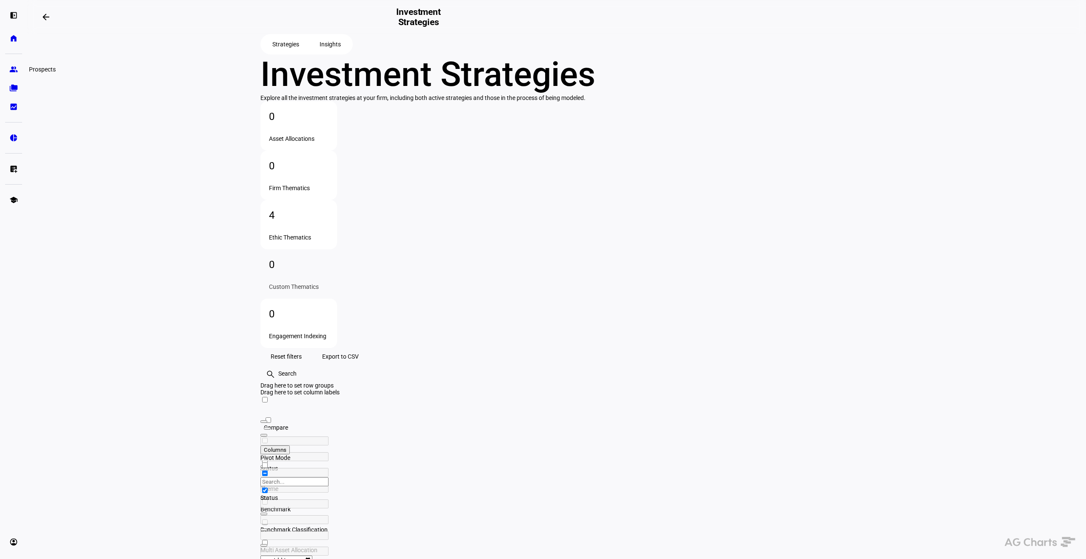
click at [12, 74] on link "group Prospects" at bounding box center [13, 69] width 17 height 17
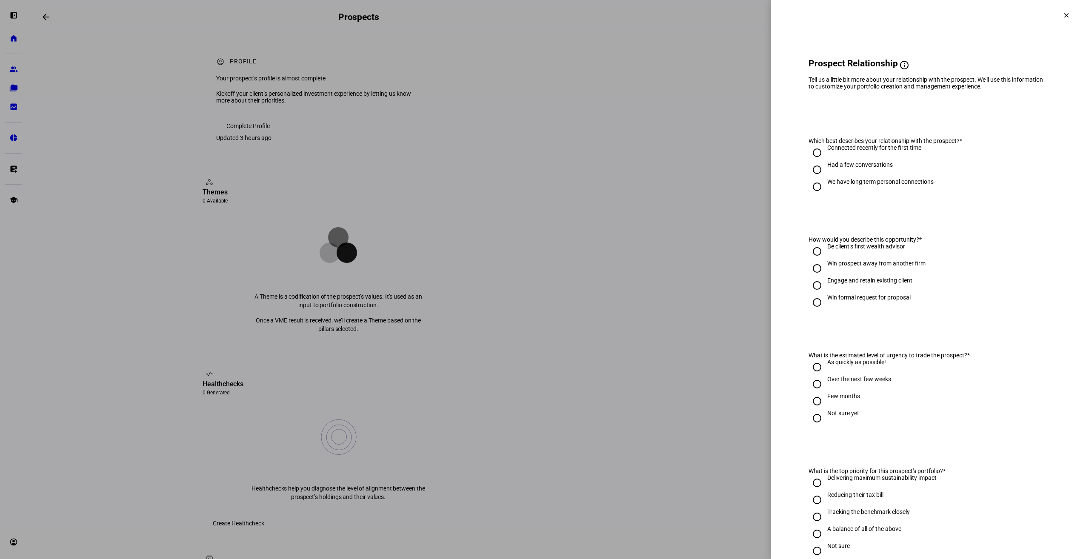
click at [1062, 17] on span at bounding box center [1066, 15] width 20 height 20
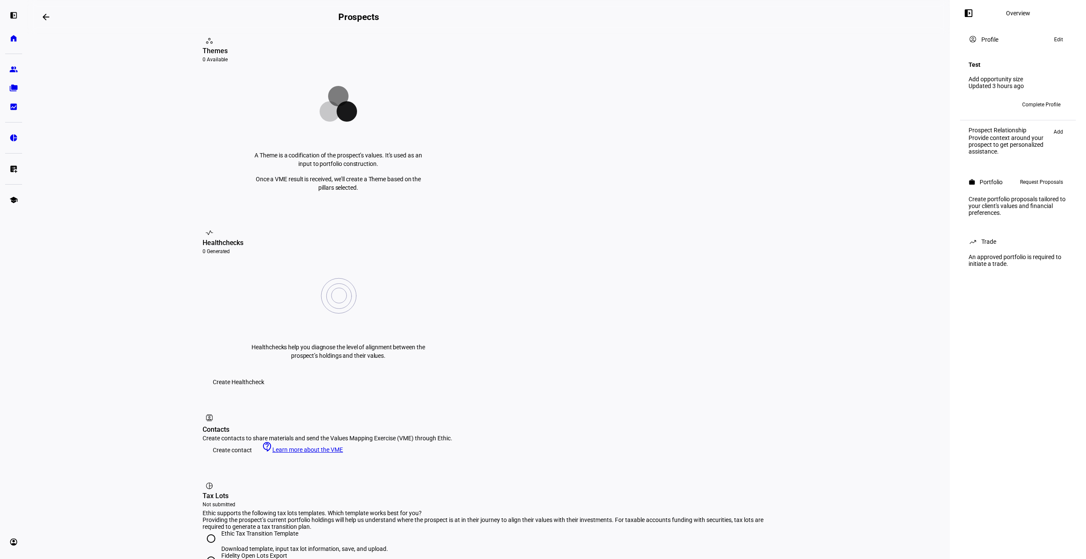
scroll to position [170, 0]
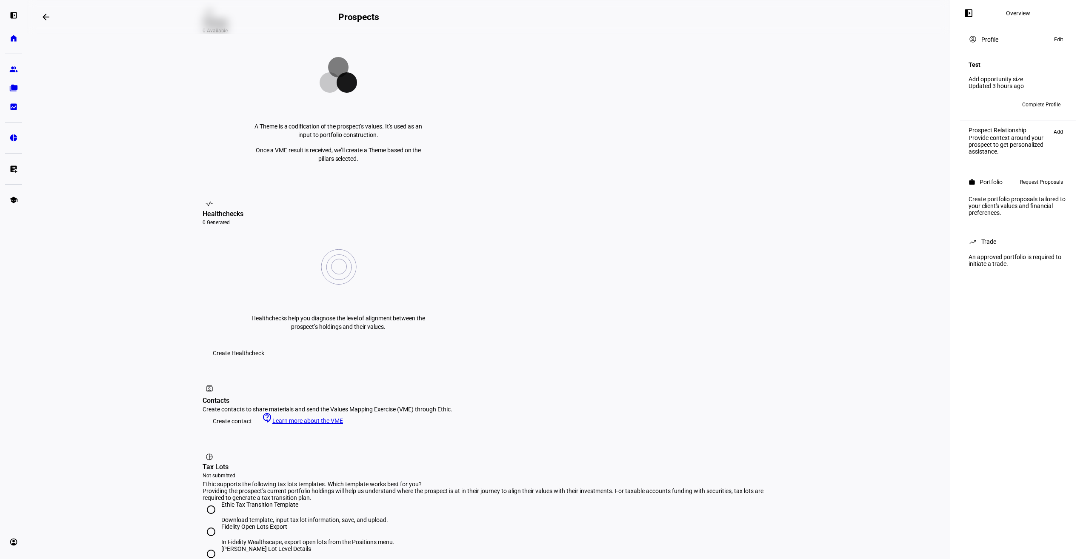
click at [49, 18] on mat-icon "arrow_backwards" at bounding box center [46, 17] width 10 height 10
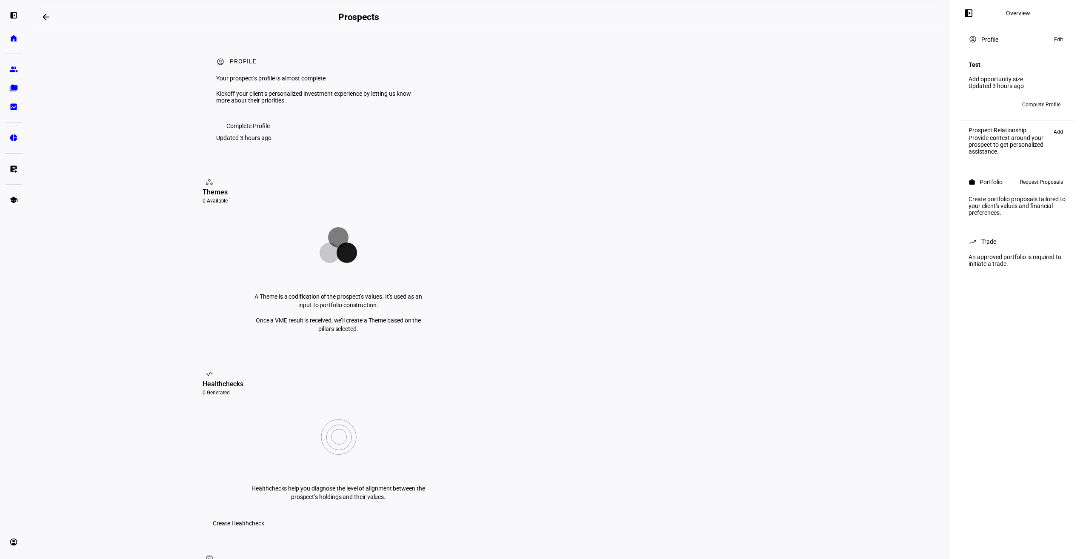
click at [1050, 99] on span "Complete Profile" at bounding box center [1041, 105] width 38 height 14
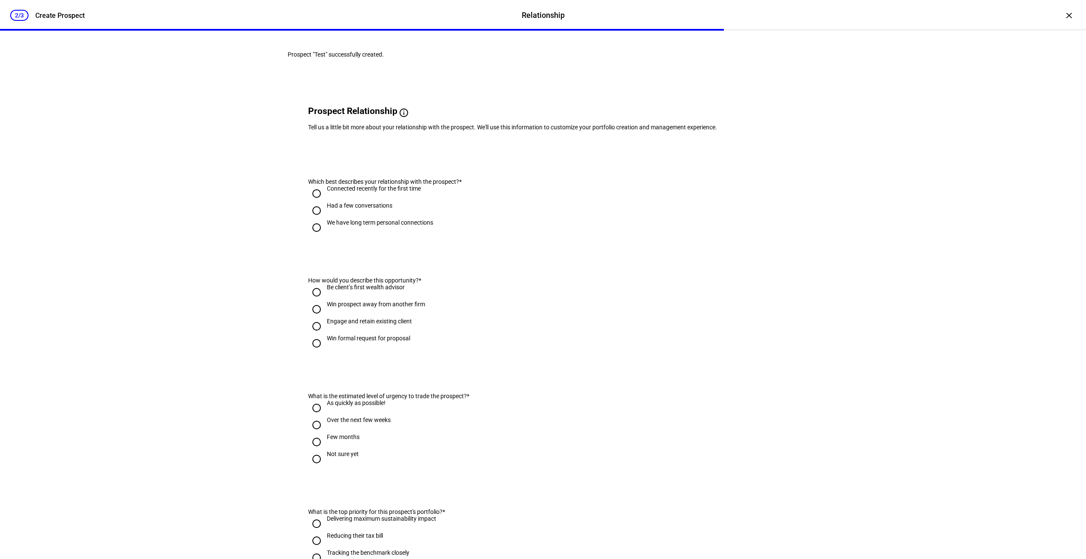
click at [394, 291] on div "Be client’s first wealth advisor" at bounding box center [366, 287] width 78 height 7
click at [325, 301] on input "Be client’s first wealth advisor" at bounding box center [316, 292] width 17 height 17
radio input "true"
click at [392, 192] on div "Connected recently for the first time" at bounding box center [374, 188] width 94 height 7
click at [325, 202] on input "Connected recently for the first time" at bounding box center [316, 193] width 17 height 17
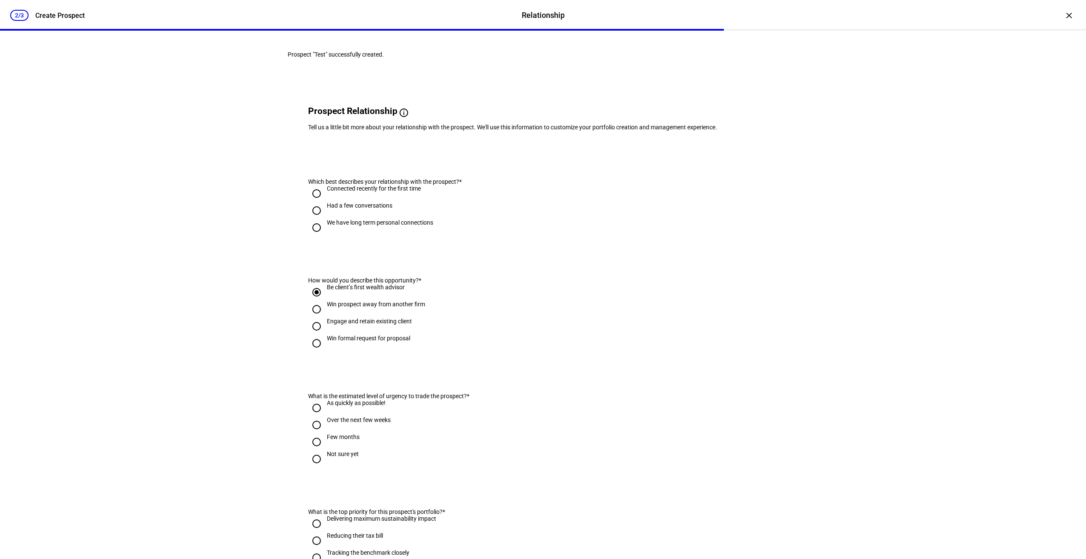
radio input "true"
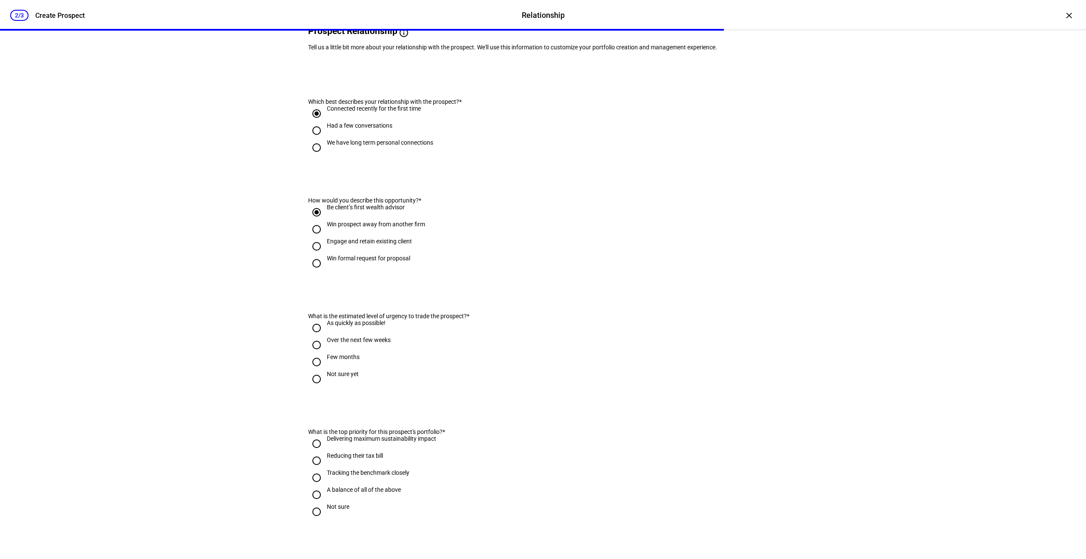
scroll to position [85, 0]
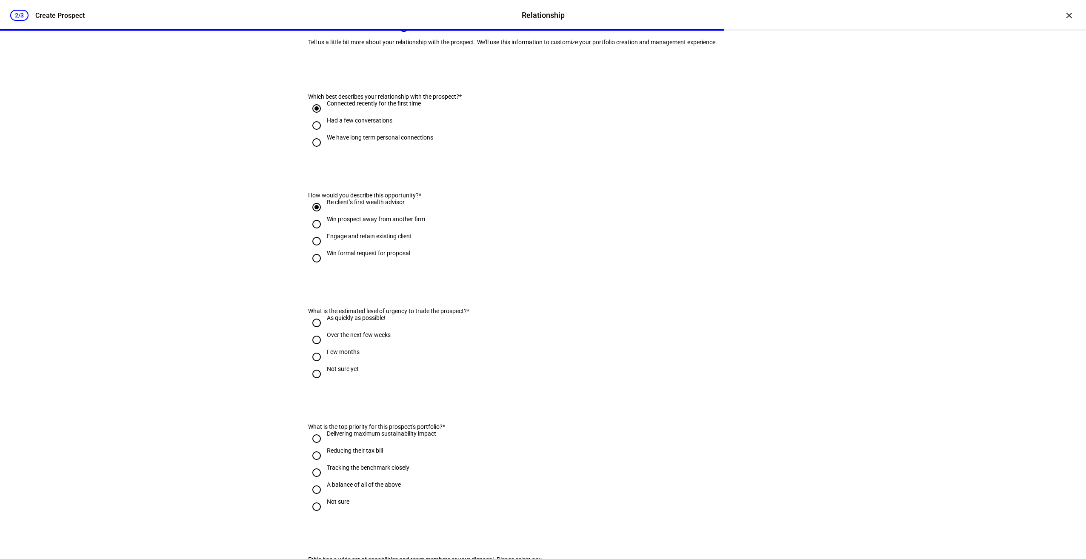
click at [338, 372] on div "Not sure yet" at bounding box center [343, 368] width 32 height 7
click at [325, 382] on input "Not sure yet" at bounding box center [316, 373] width 17 height 17
radio input "true"
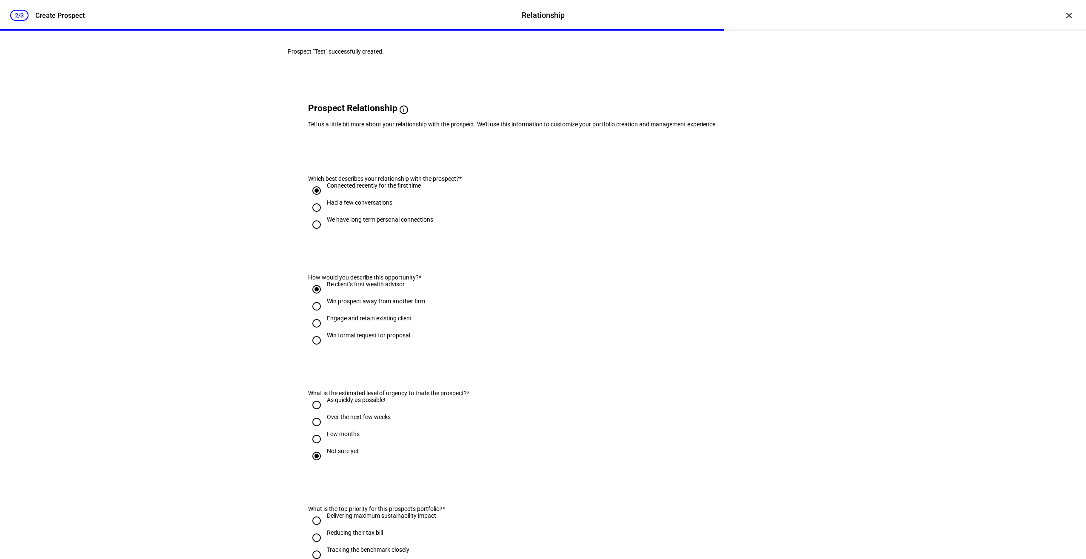
scroll to position [0, 0]
click at [1063, 15] on div "×" at bounding box center [1069, 16] width 14 height 14
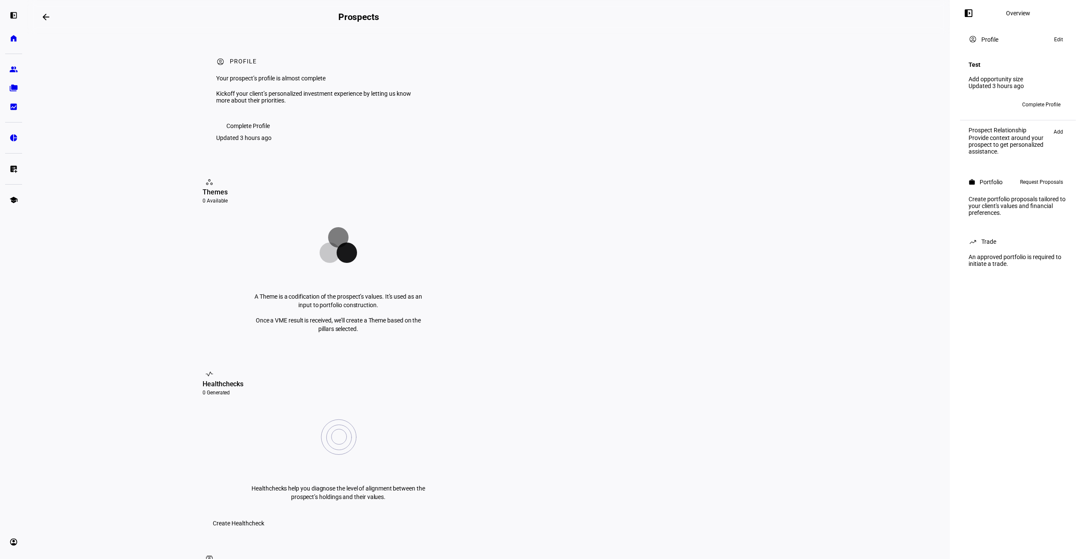
click at [47, 18] on mat-icon "arrow_backwards" at bounding box center [46, 17] width 10 height 10
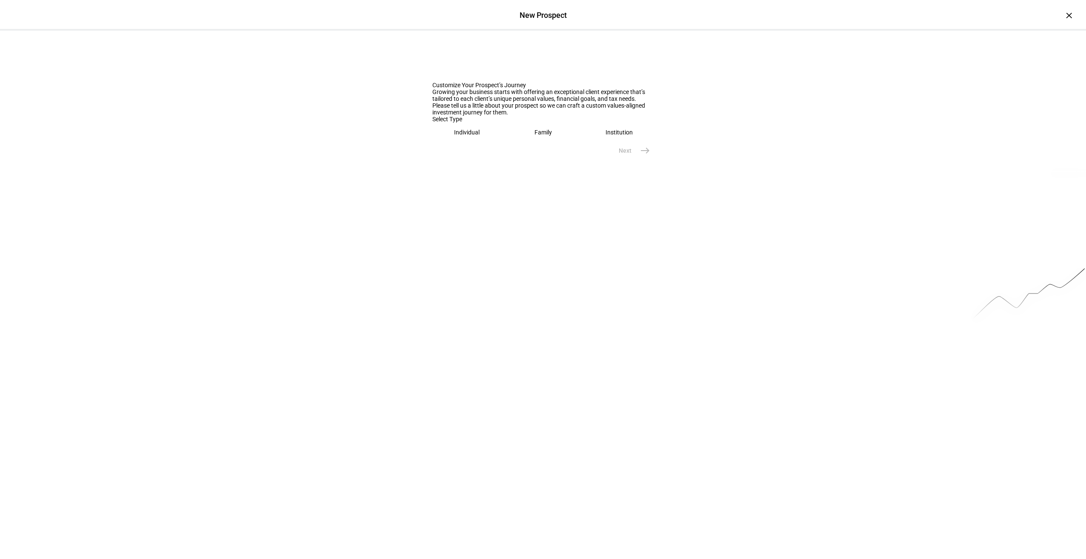
click at [534, 136] on div "Family" at bounding box center [542, 132] width 17 height 7
click at [605, 163] on input "text" at bounding box center [542, 159] width 221 height 7
type input "Test"
click at [640, 201] on mat-icon "east" at bounding box center [645, 196] width 10 height 10
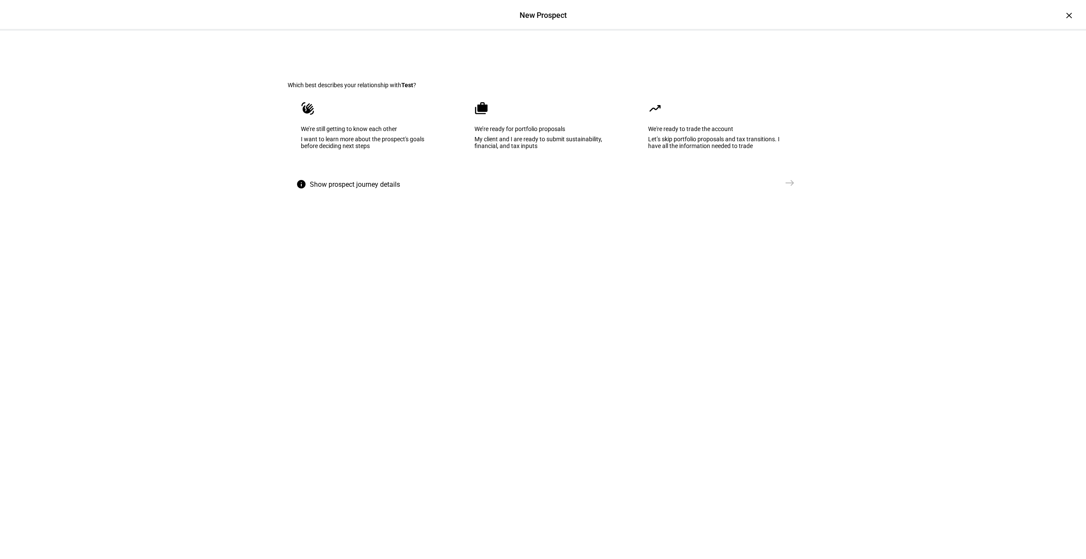
click at [429, 174] on eth-mega-radio-button "waving_hand We’re still getting to know each other I want to learn more about t…" at bounding box center [369, 131] width 163 height 86
click at [788, 188] on mat-icon "east" at bounding box center [790, 183] width 10 height 10
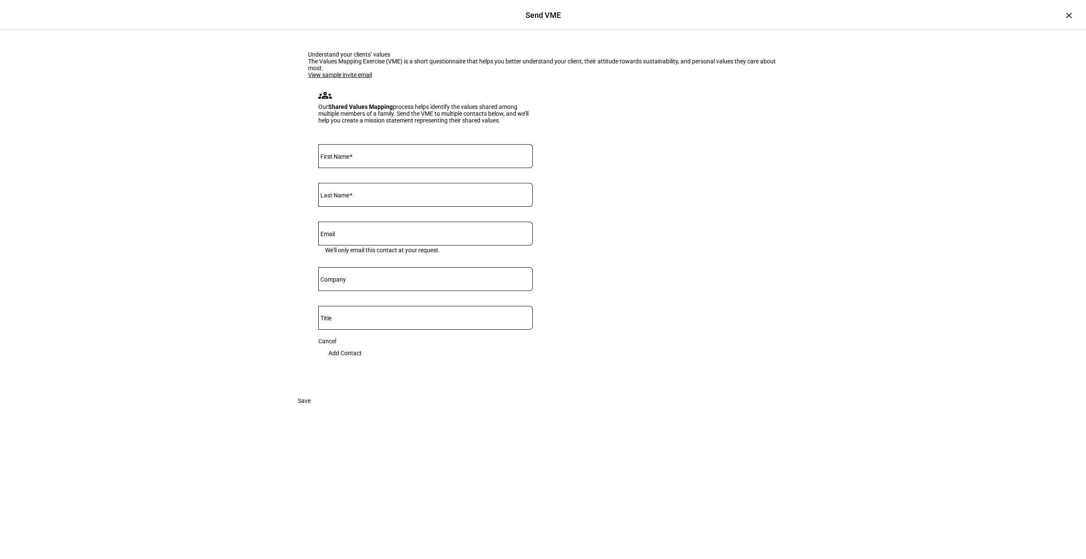
click at [358, 78] on link "View sample invite email" at bounding box center [340, 74] width 64 height 7
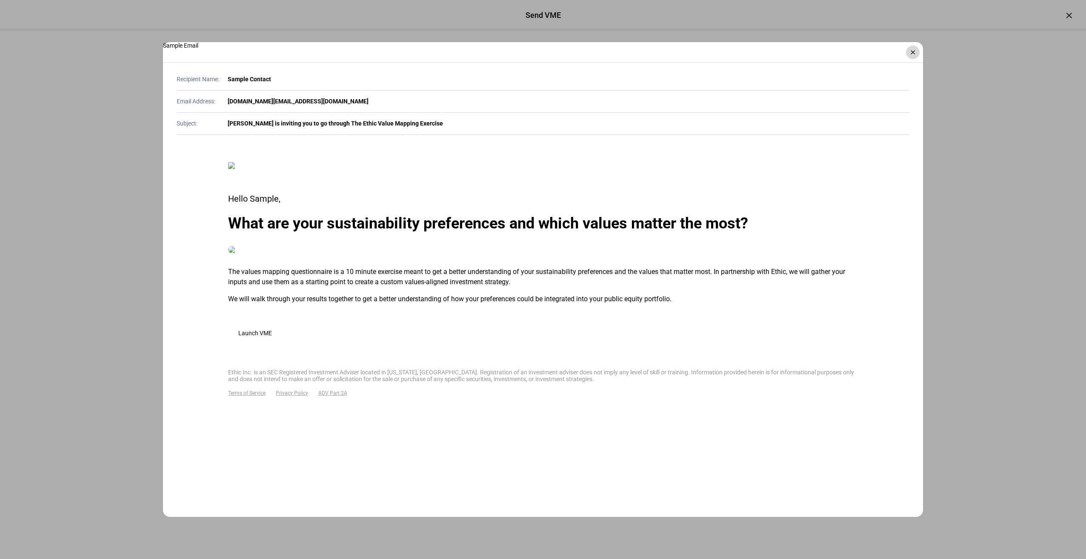
click at [915, 53] on div "×" at bounding box center [913, 53] width 14 height 14
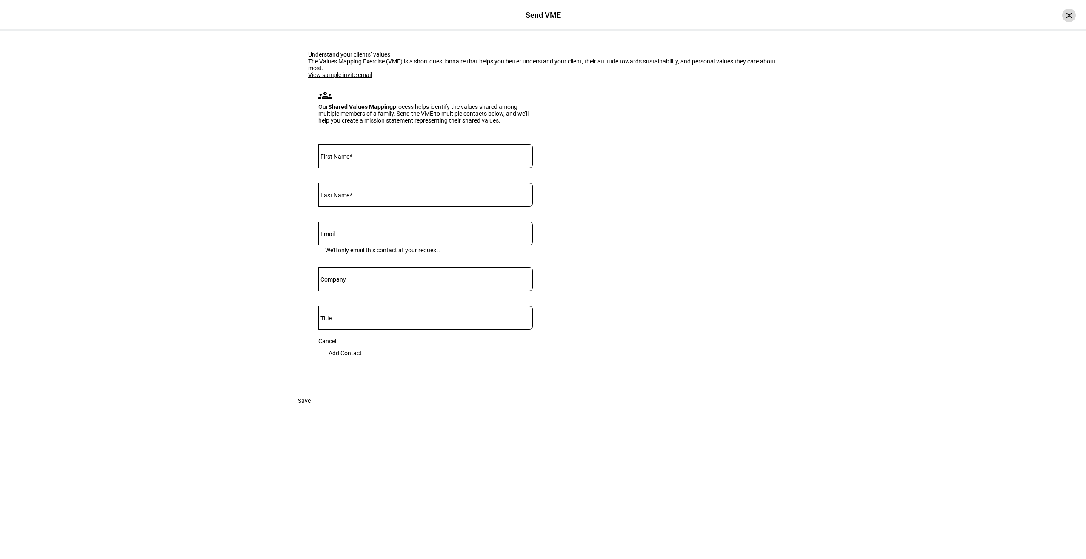
click at [1062, 15] on div "×" at bounding box center [1069, 16] width 14 height 14
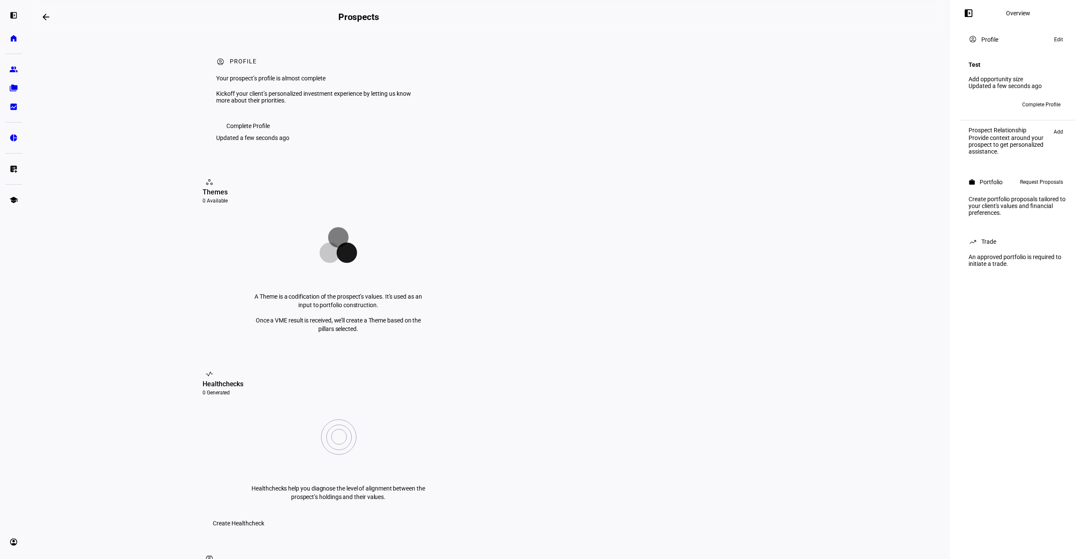
click at [970, 15] on mat-icon "left_panel_open" at bounding box center [968, 13] width 10 height 10
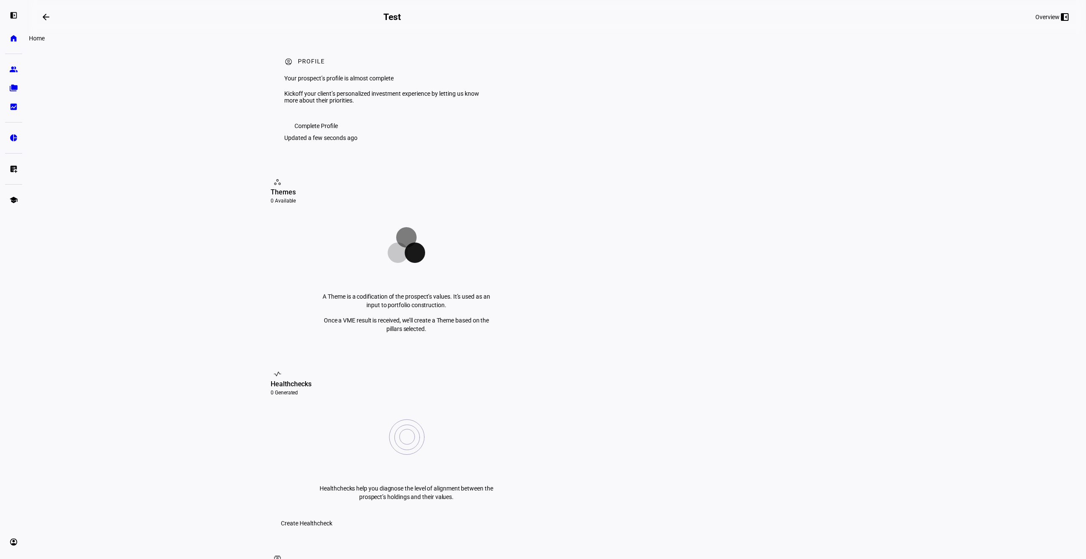
click at [11, 35] on eth-mat-symbol "home" at bounding box center [13, 38] width 9 height 9
